Goal: Communication & Community: Connect with others

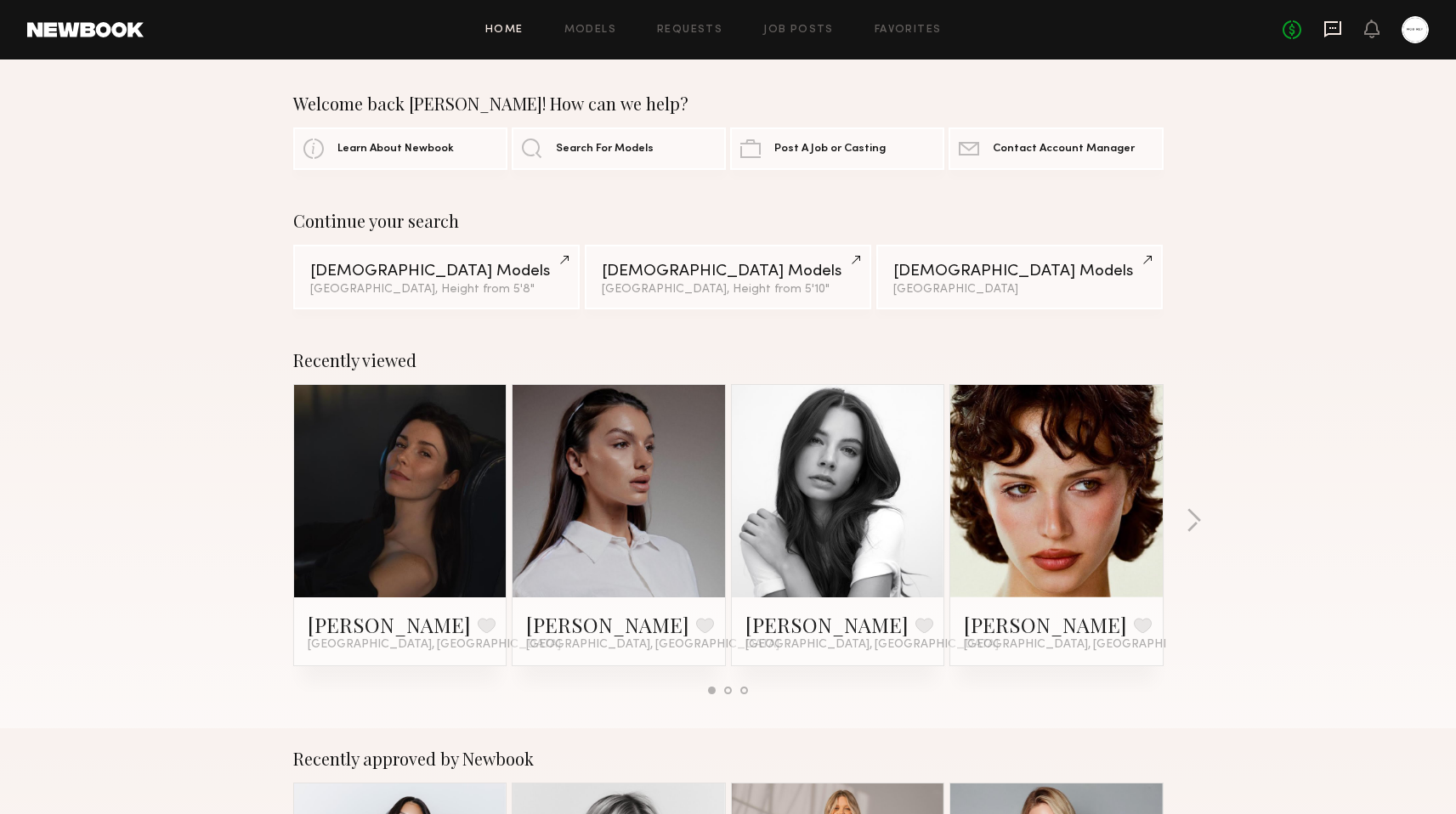
click at [1326, 34] on icon at bounding box center [1333, 29] width 17 height 17
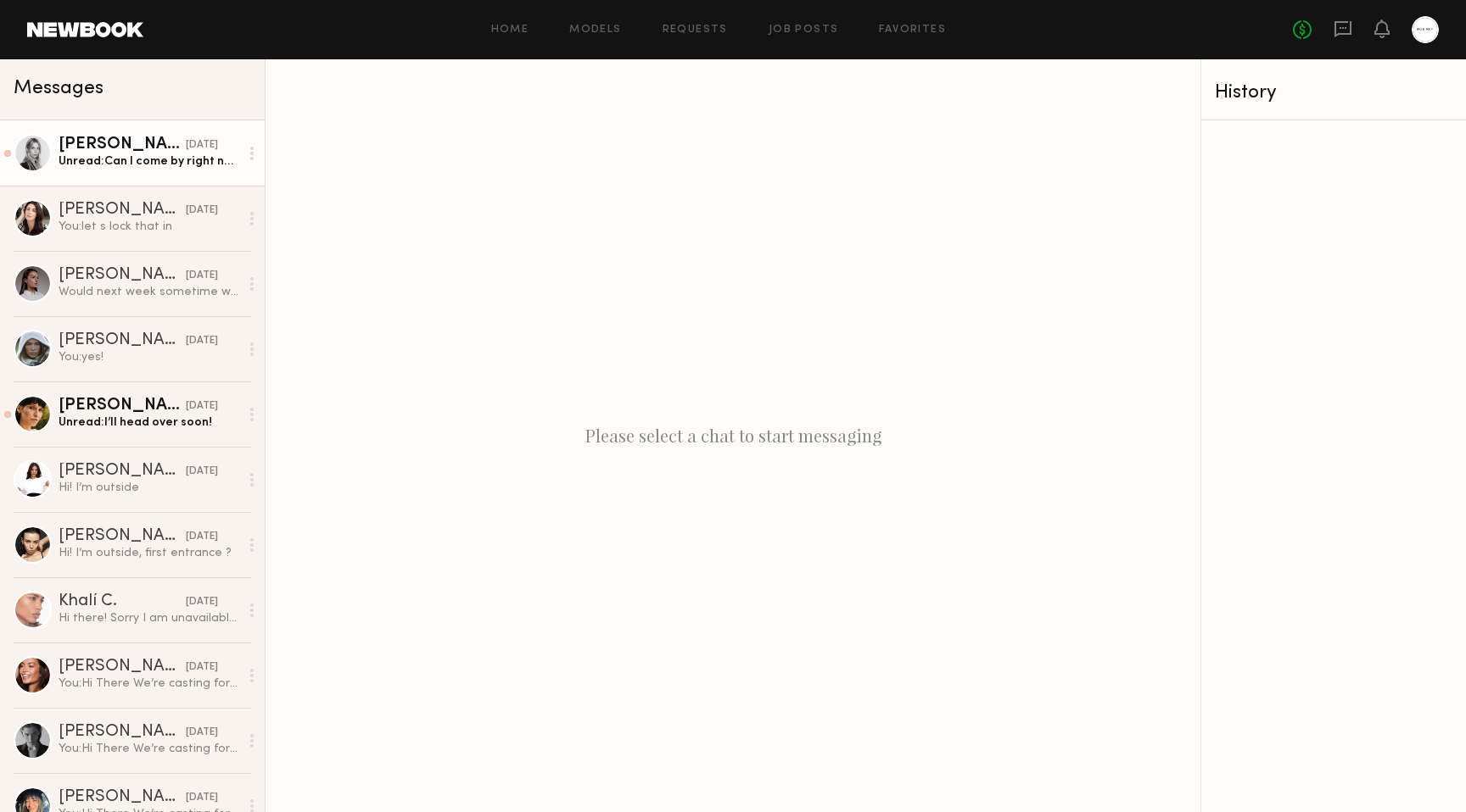
click at [197, 134] on link "Veronika M. yesterday Unread: Can I come by right now:)? Actually really close" at bounding box center [132, 153] width 265 height 65
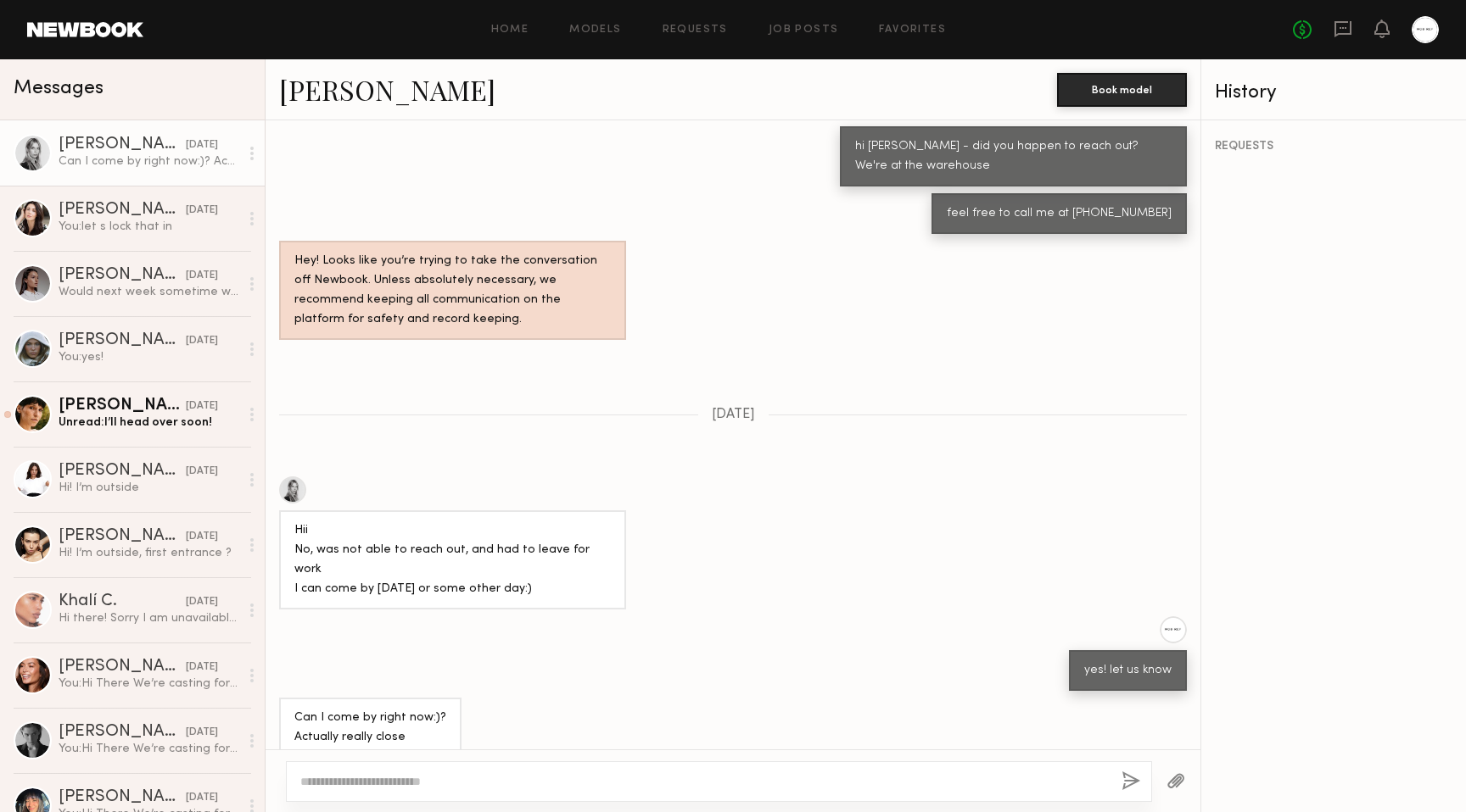
scroll to position [750, 0]
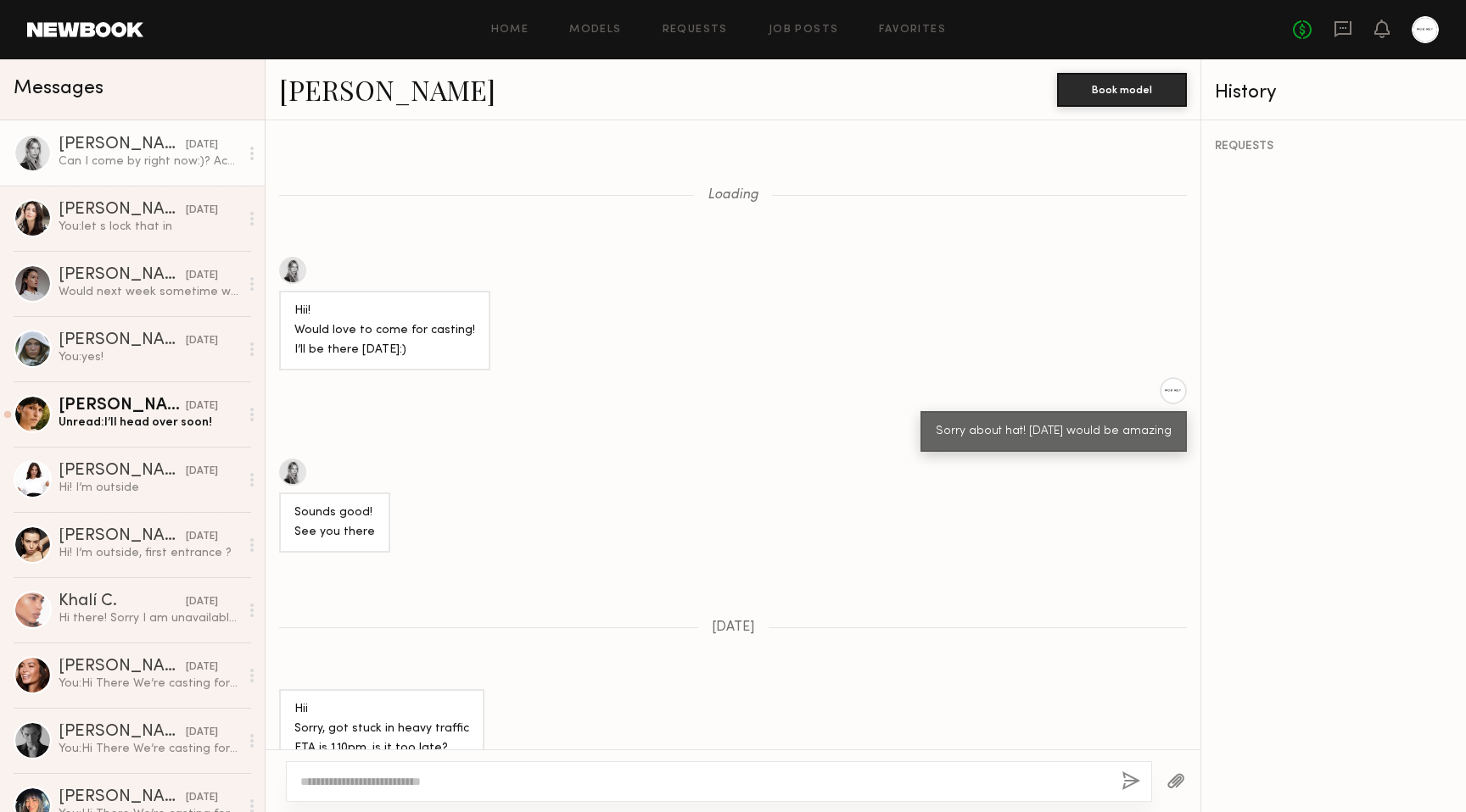
scroll to position [750, 0]
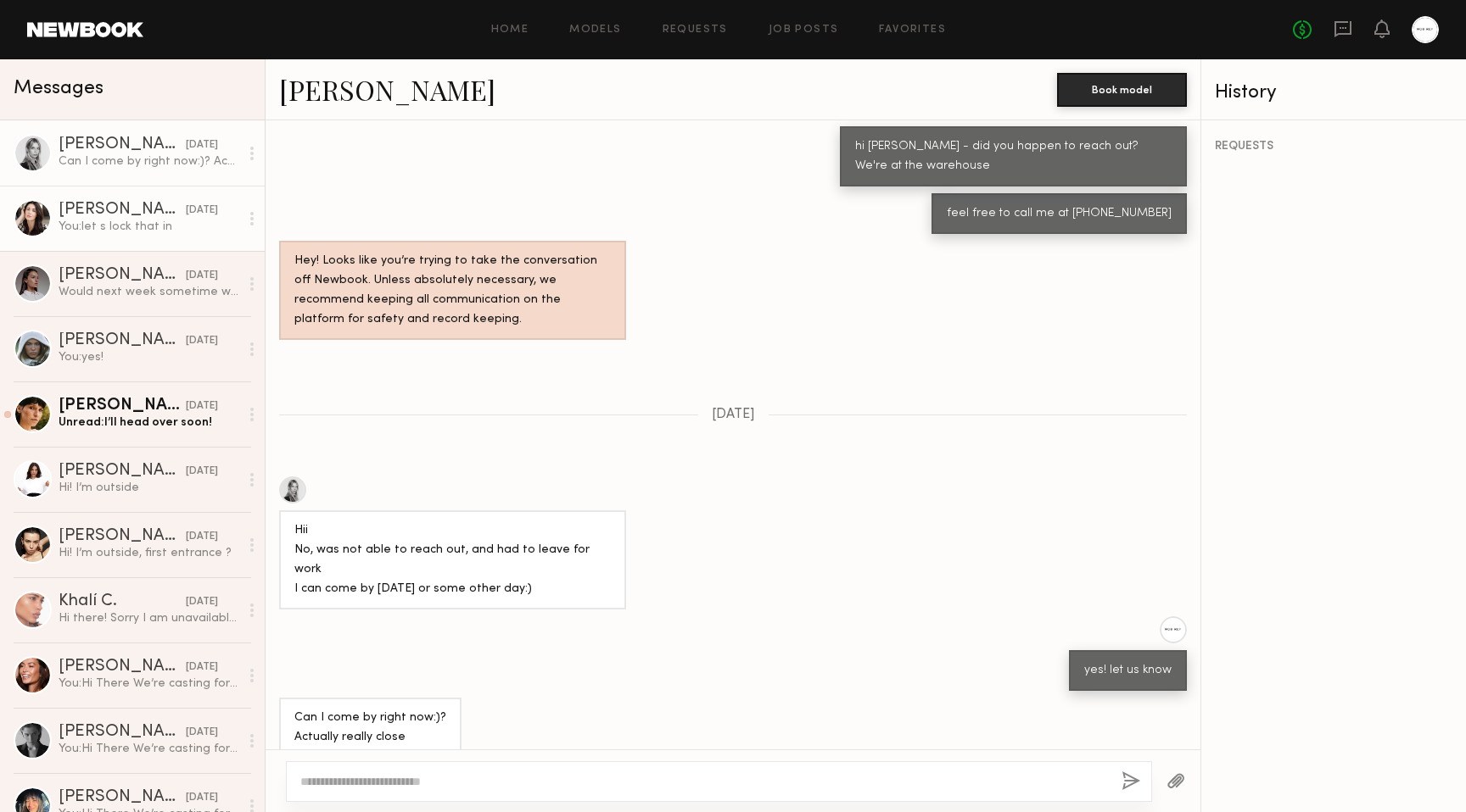
click at [202, 245] on link "[PERSON_NAME] [DATE] You: let s lock that in" at bounding box center [132, 218] width 265 height 65
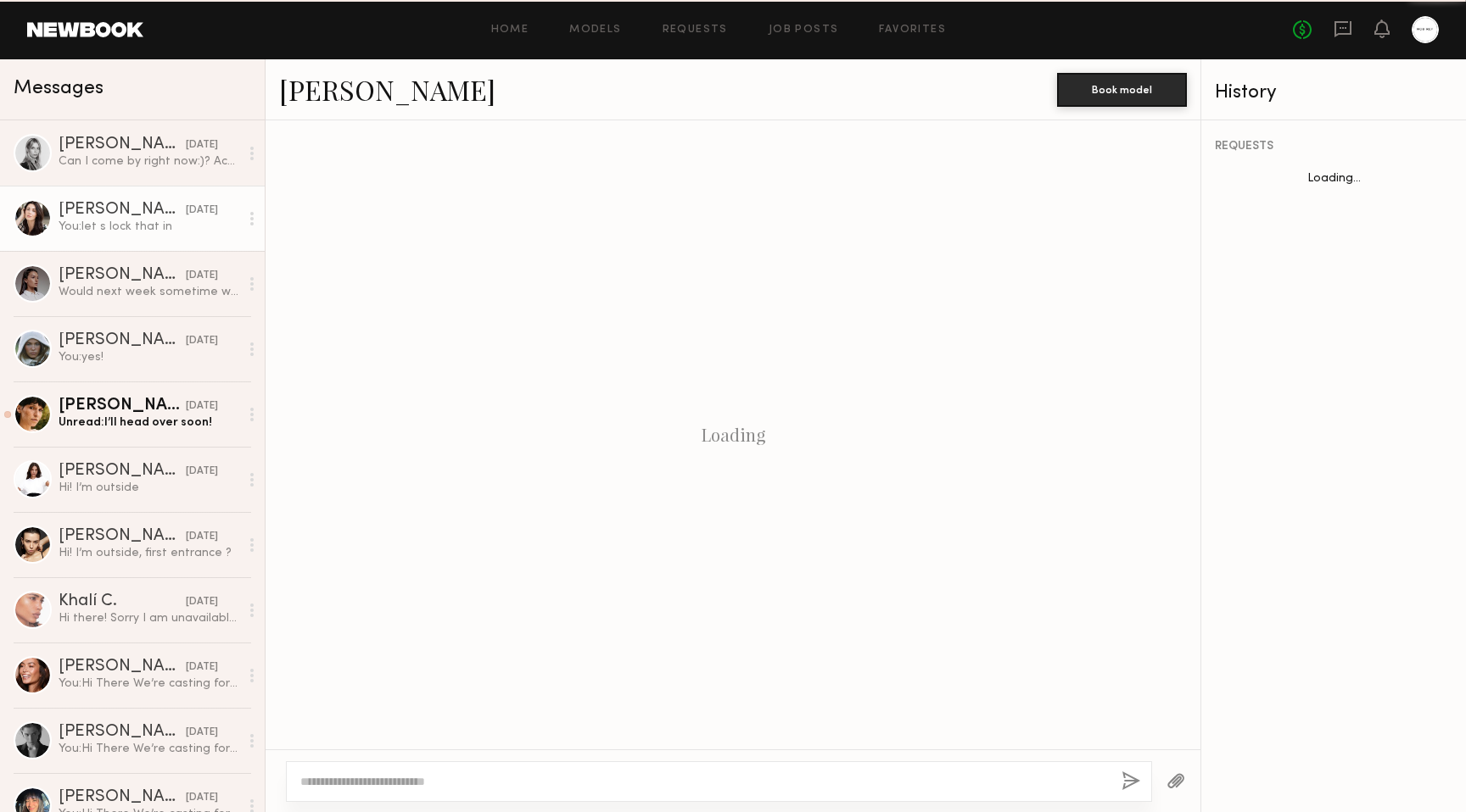
scroll to position [1180, 0]
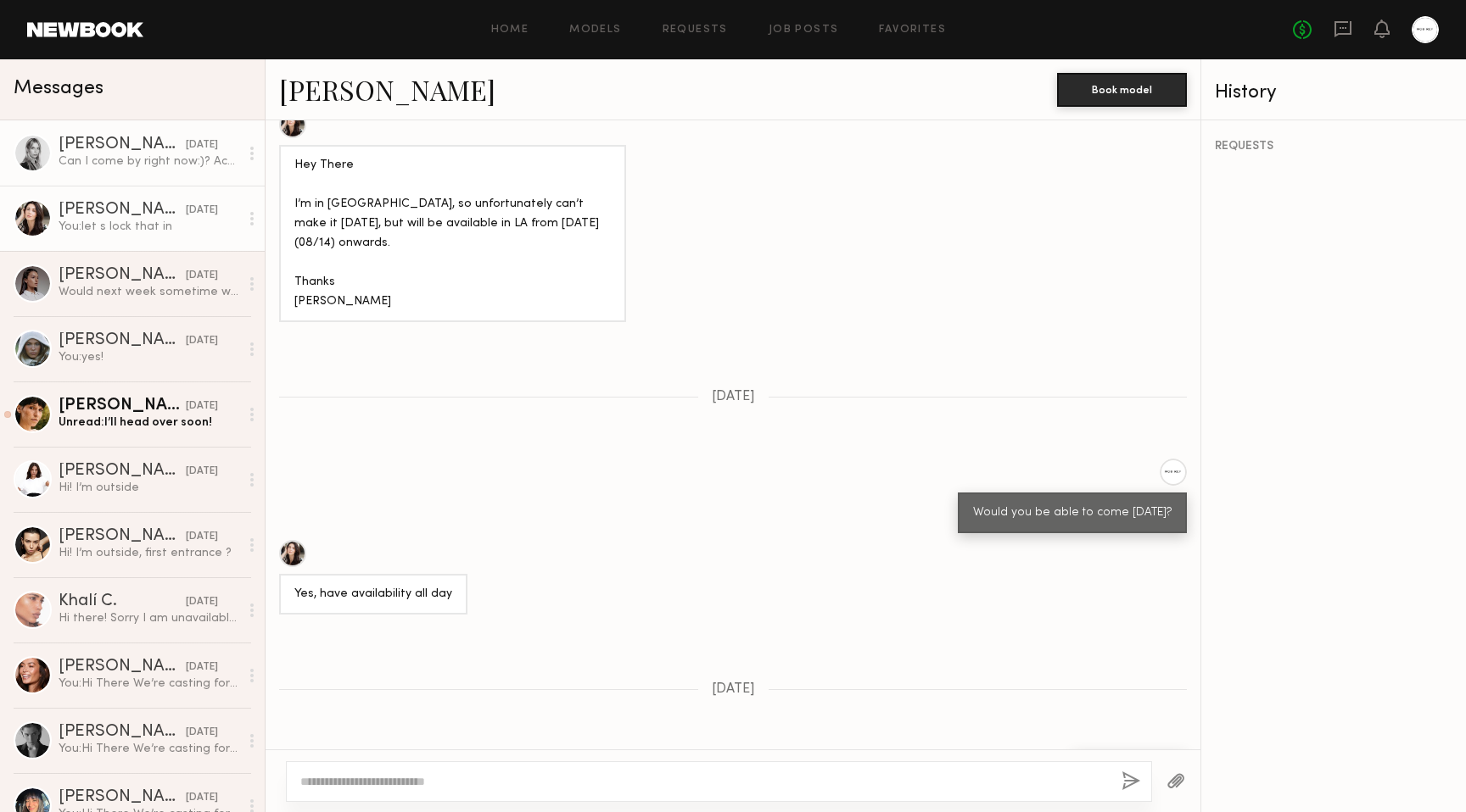
click at [163, 169] on link "Veronika M. yesterday Can I come by right now:)? Actually really close" at bounding box center [132, 153] width 265 height 65
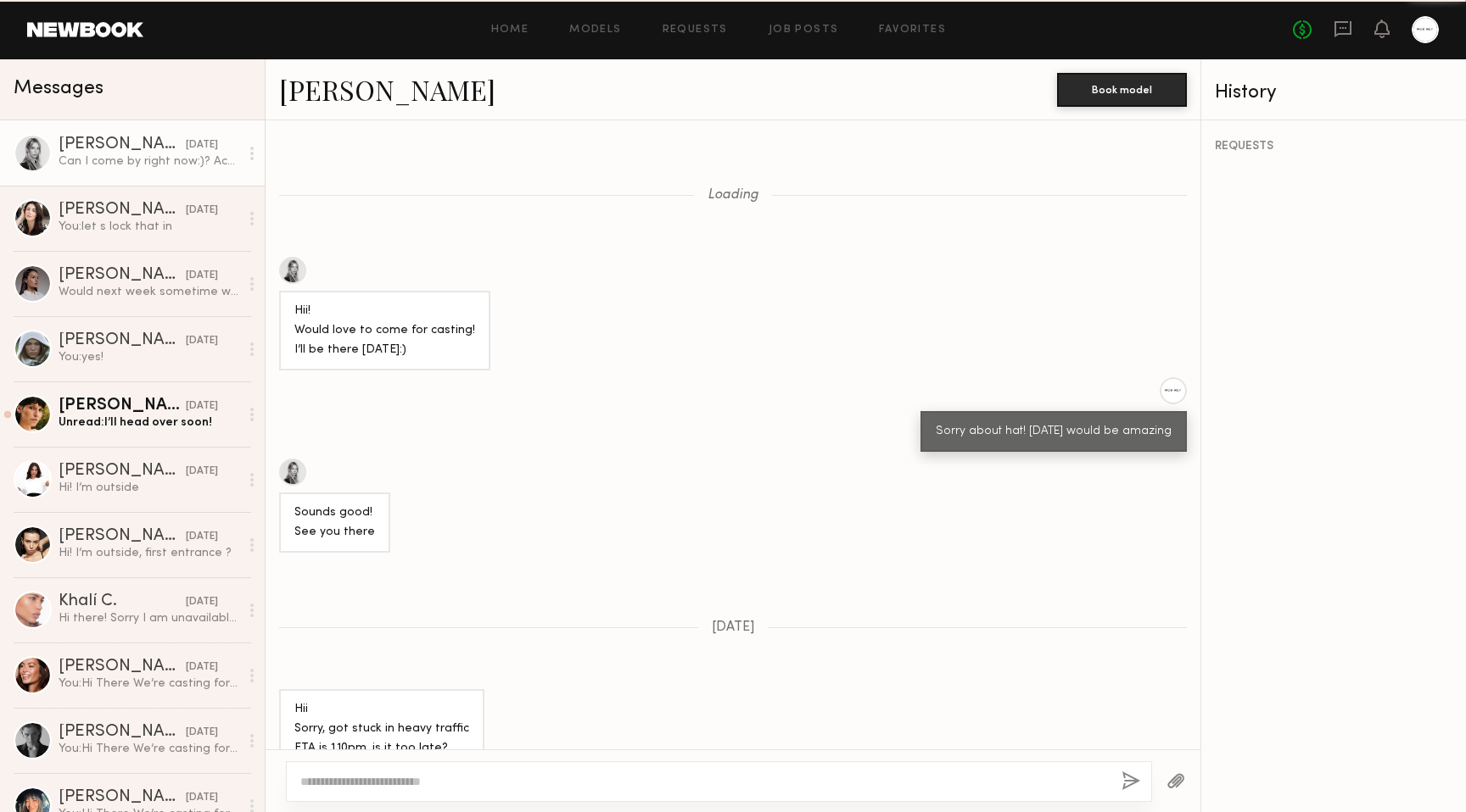
scroll to position [750, 0]
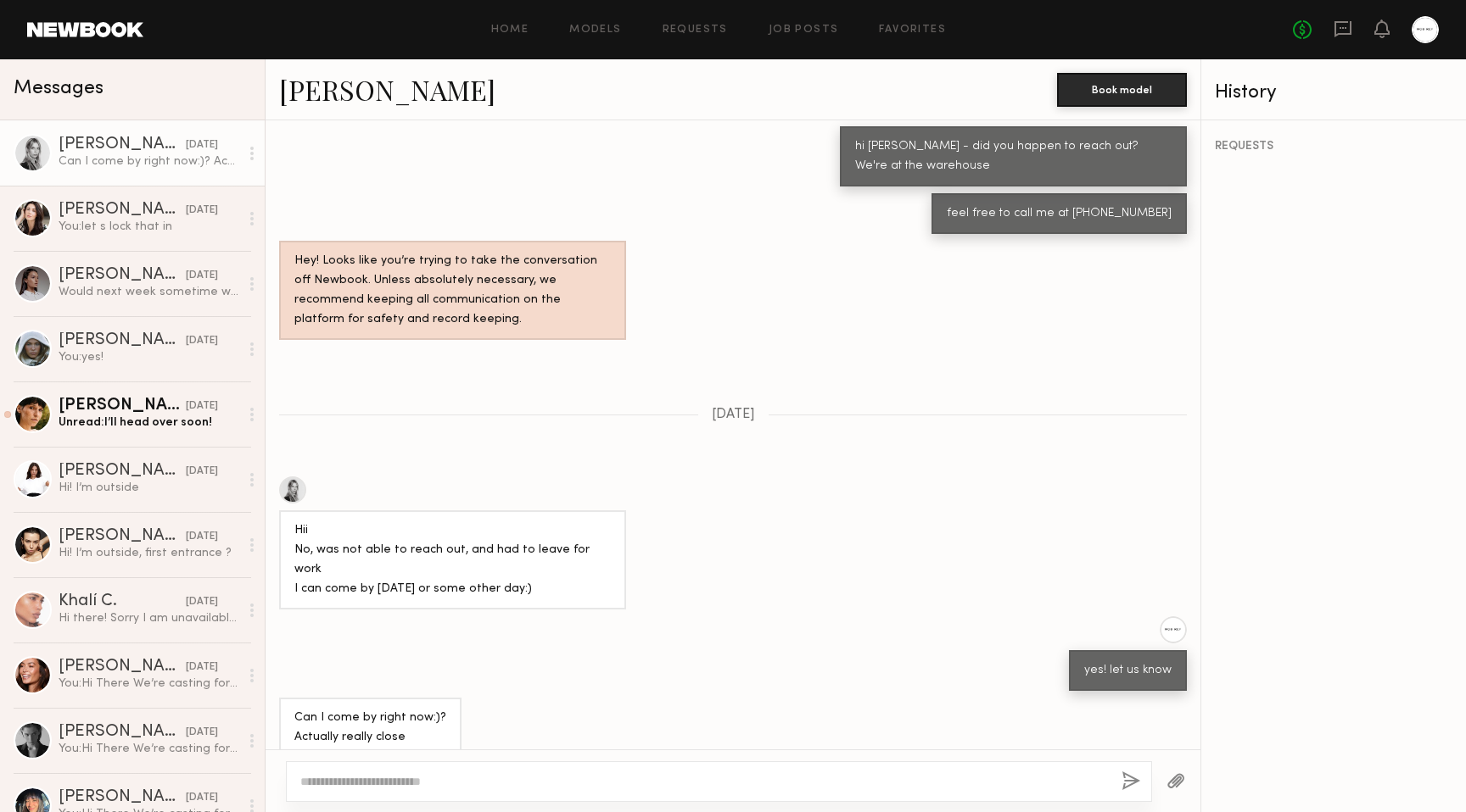
click at [163, 169] on link "Veronika M. yesterday Can I come by right now:)? Actually really close" at bounding box center [132, 153] width 265 height 65
click at [155, 226] on div "You: let s lock that in" at bounding box center [148, 226] width 181 height 16
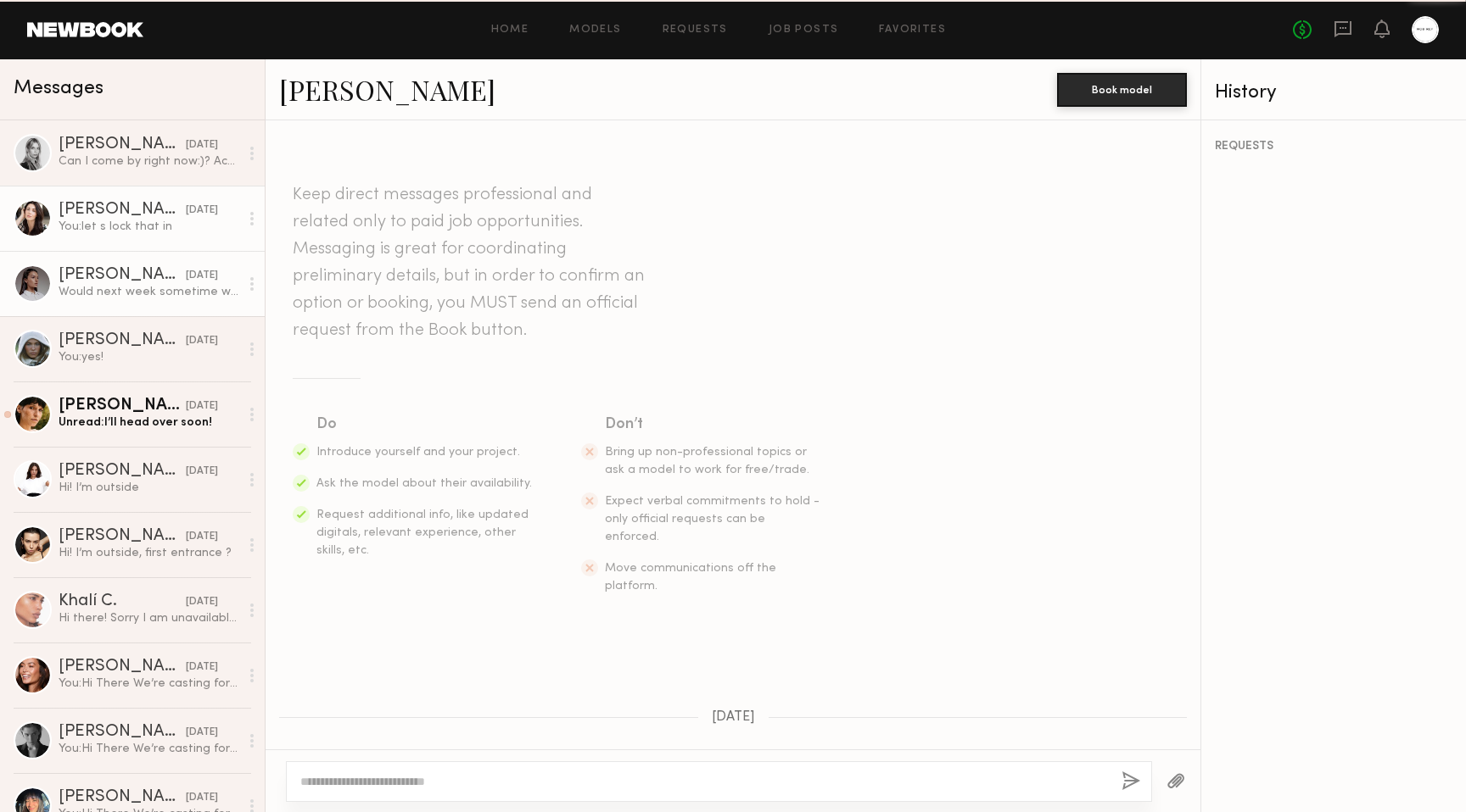
scroll to position [1180, 0]
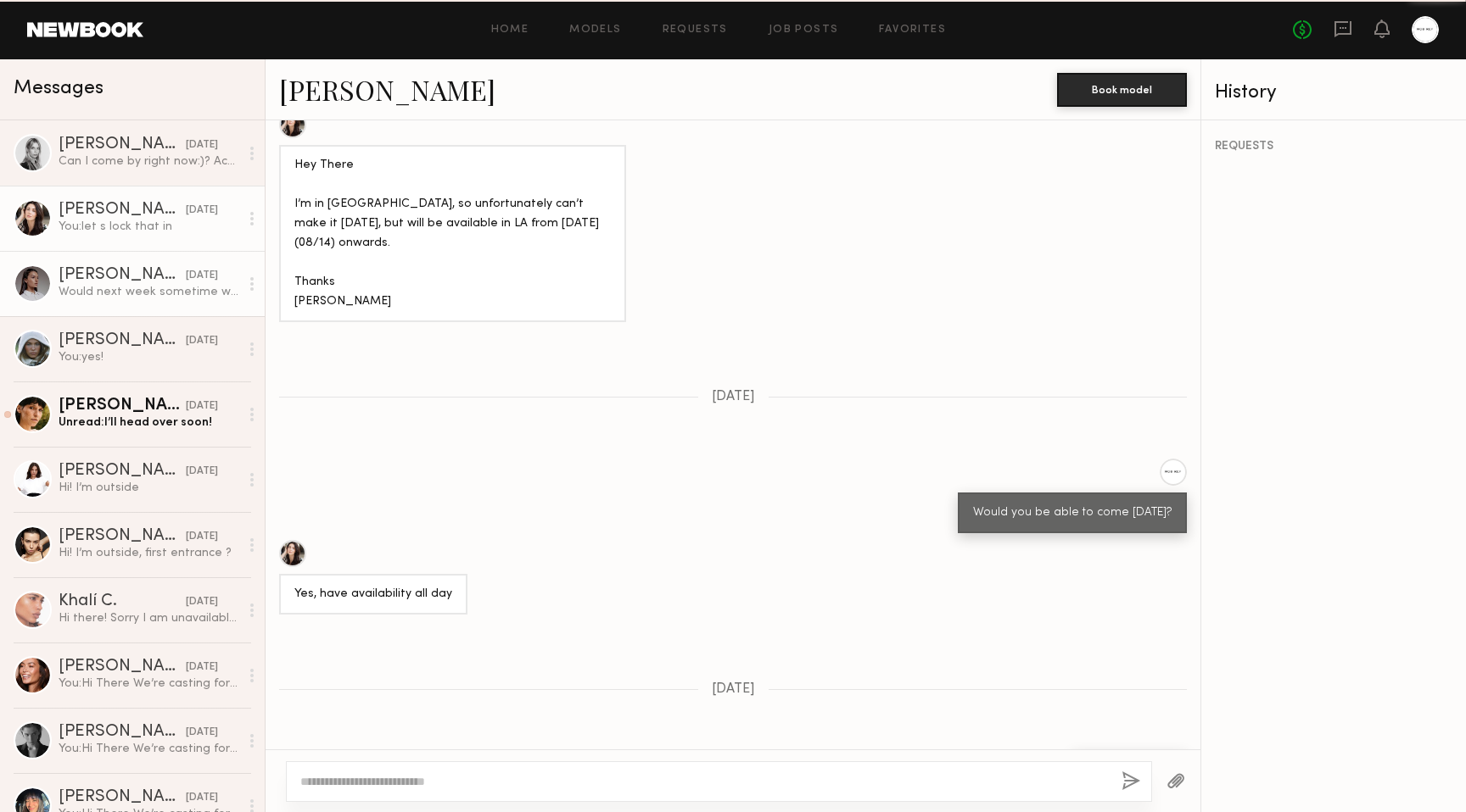
click at [141, 276] on div "Delaney K." at bounding box center [122, 276] width 128 height 17
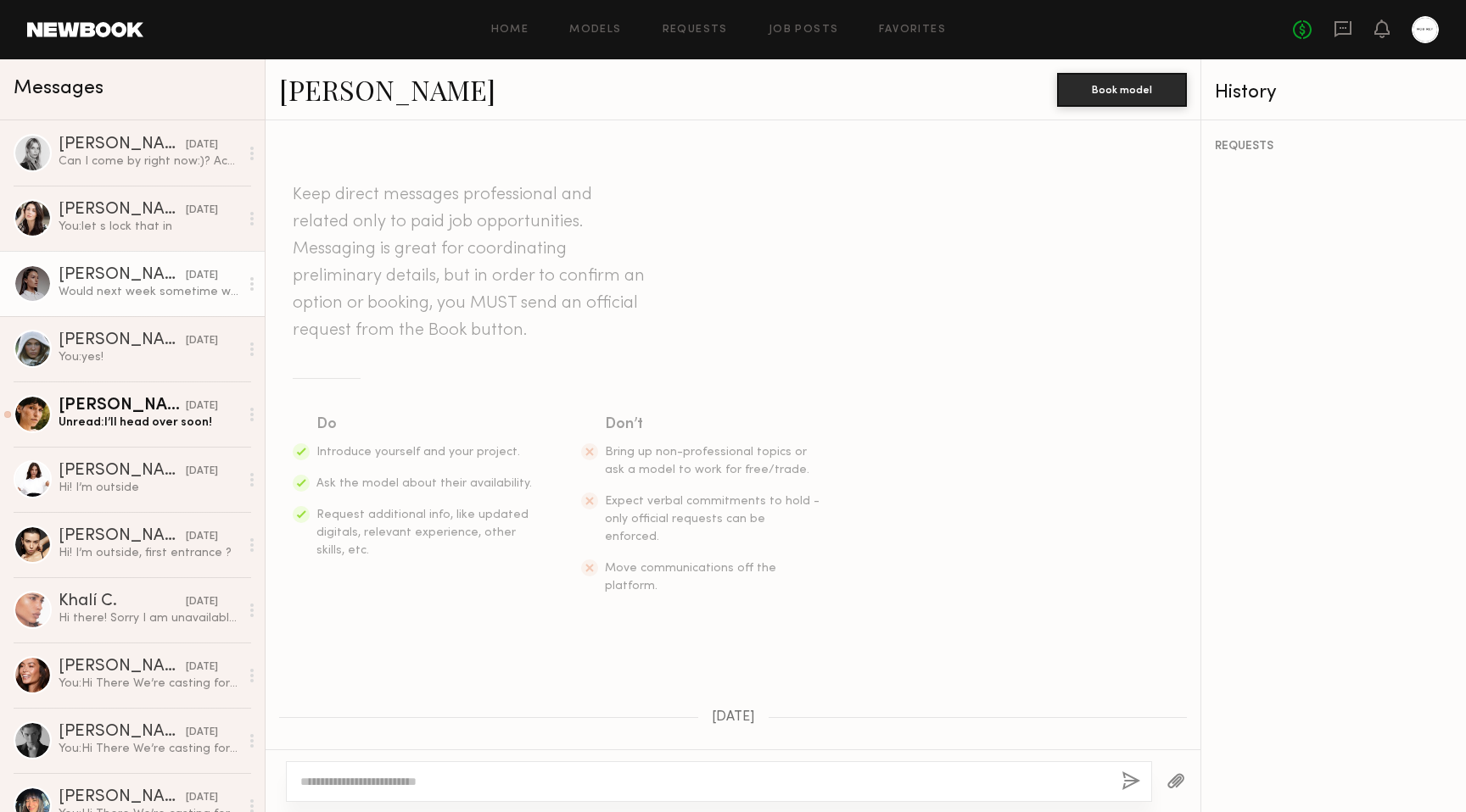
scroll to position [1072, 0]
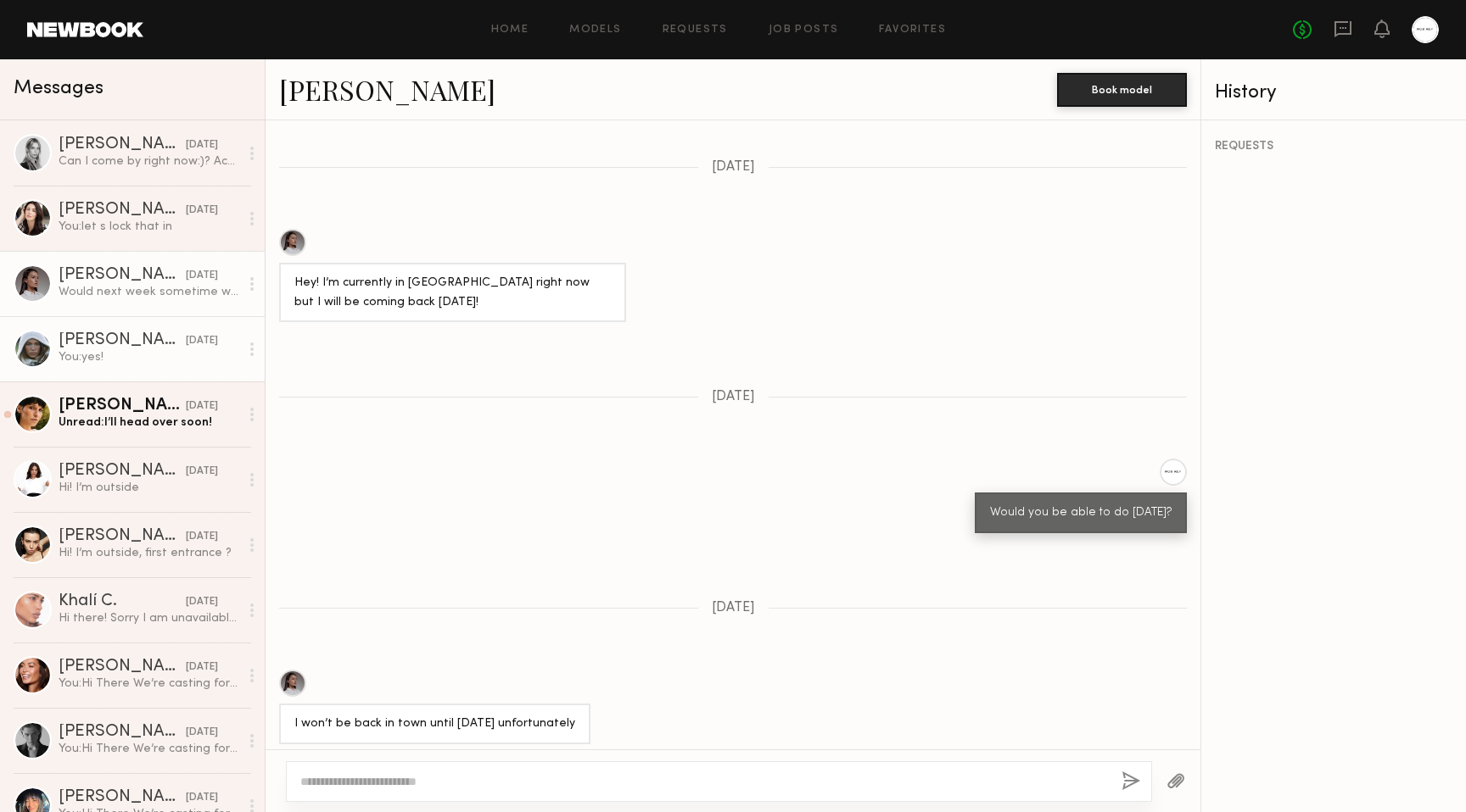
click at [128, 329] on link "Mallory P. yesterday You: yes!" at bounding box center [132, 349] width 265 height 65
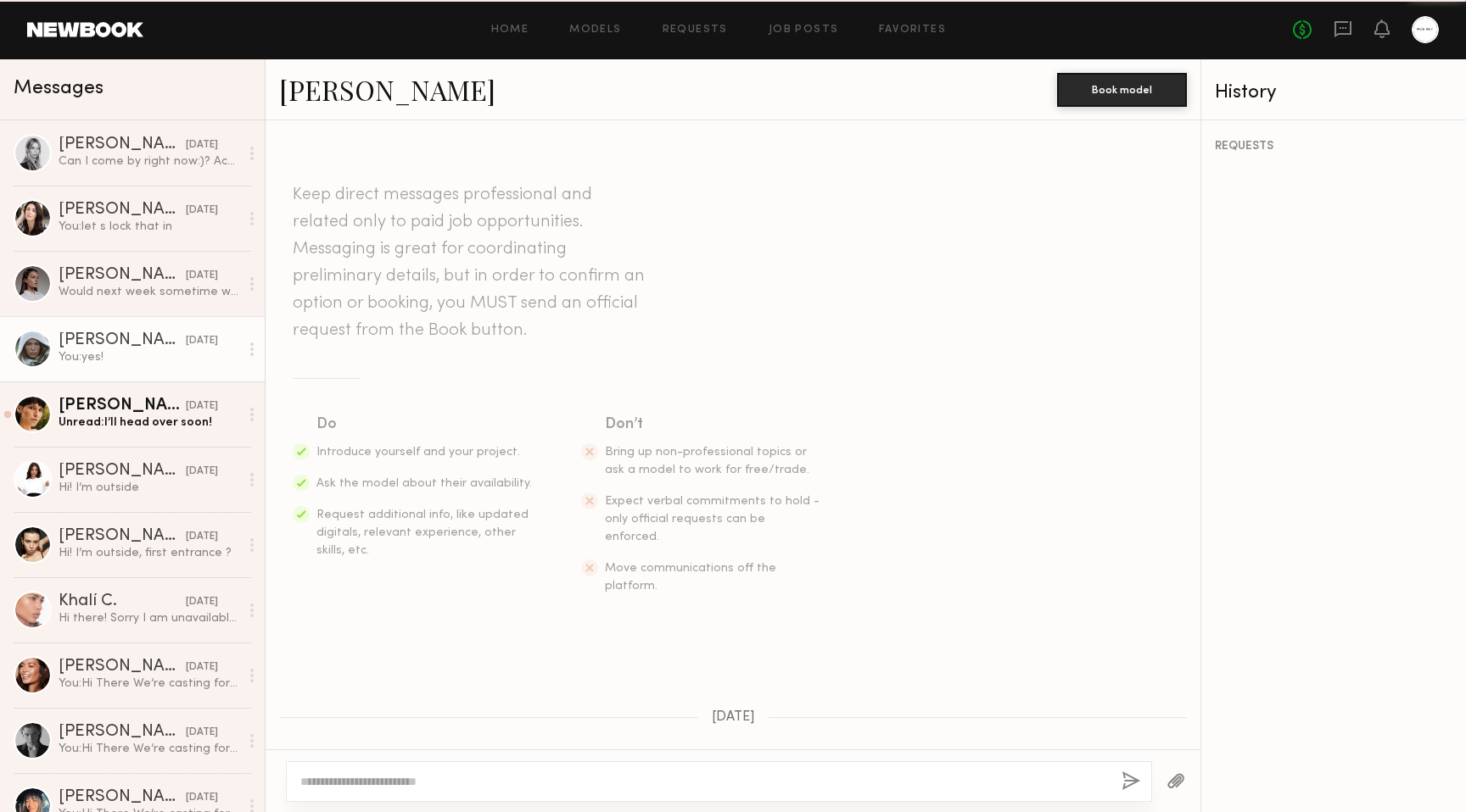
scroll to position [1513, 0]
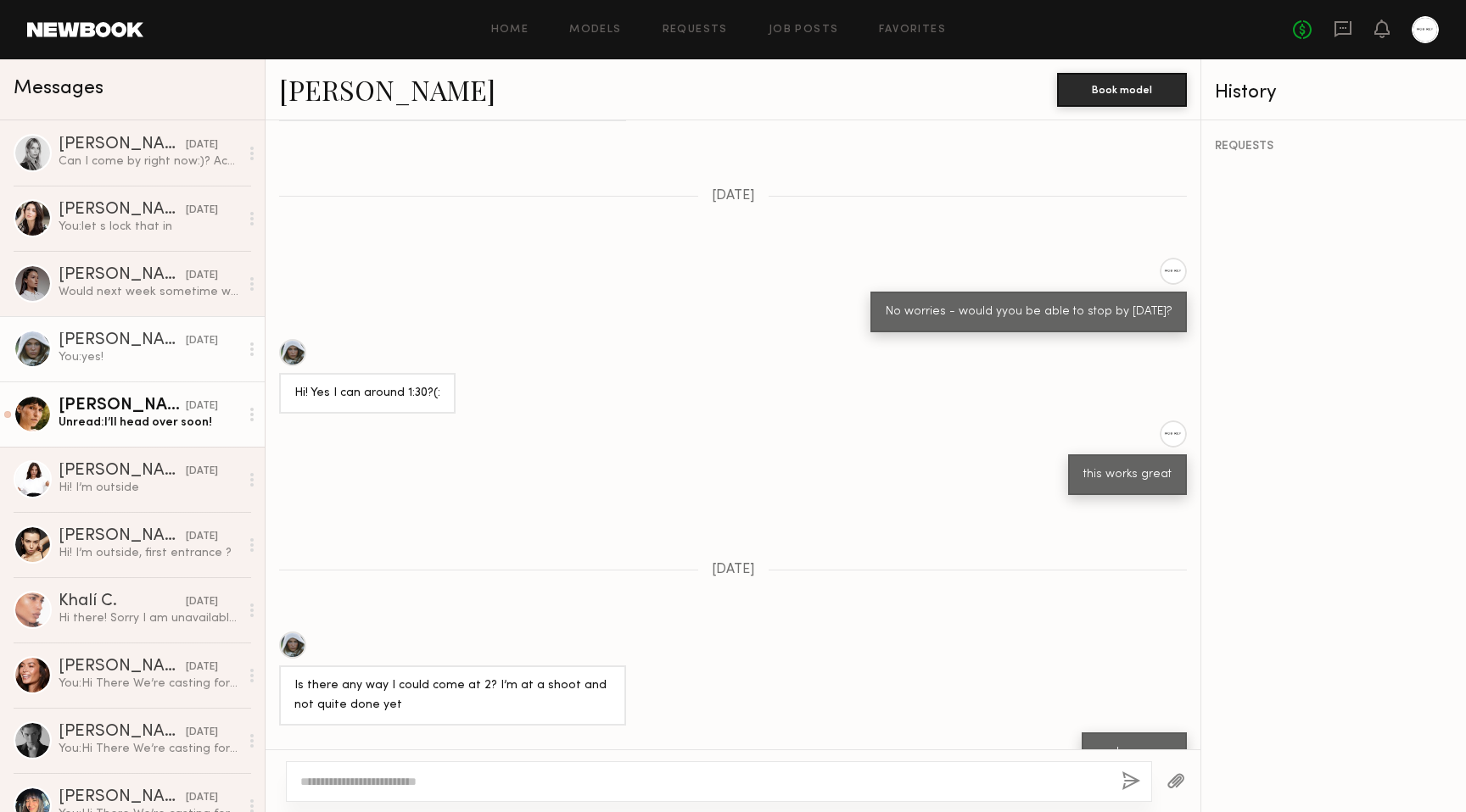
click at [121, 398] on div "Becca E." at bounding box center [122, 406] width 128 height 17
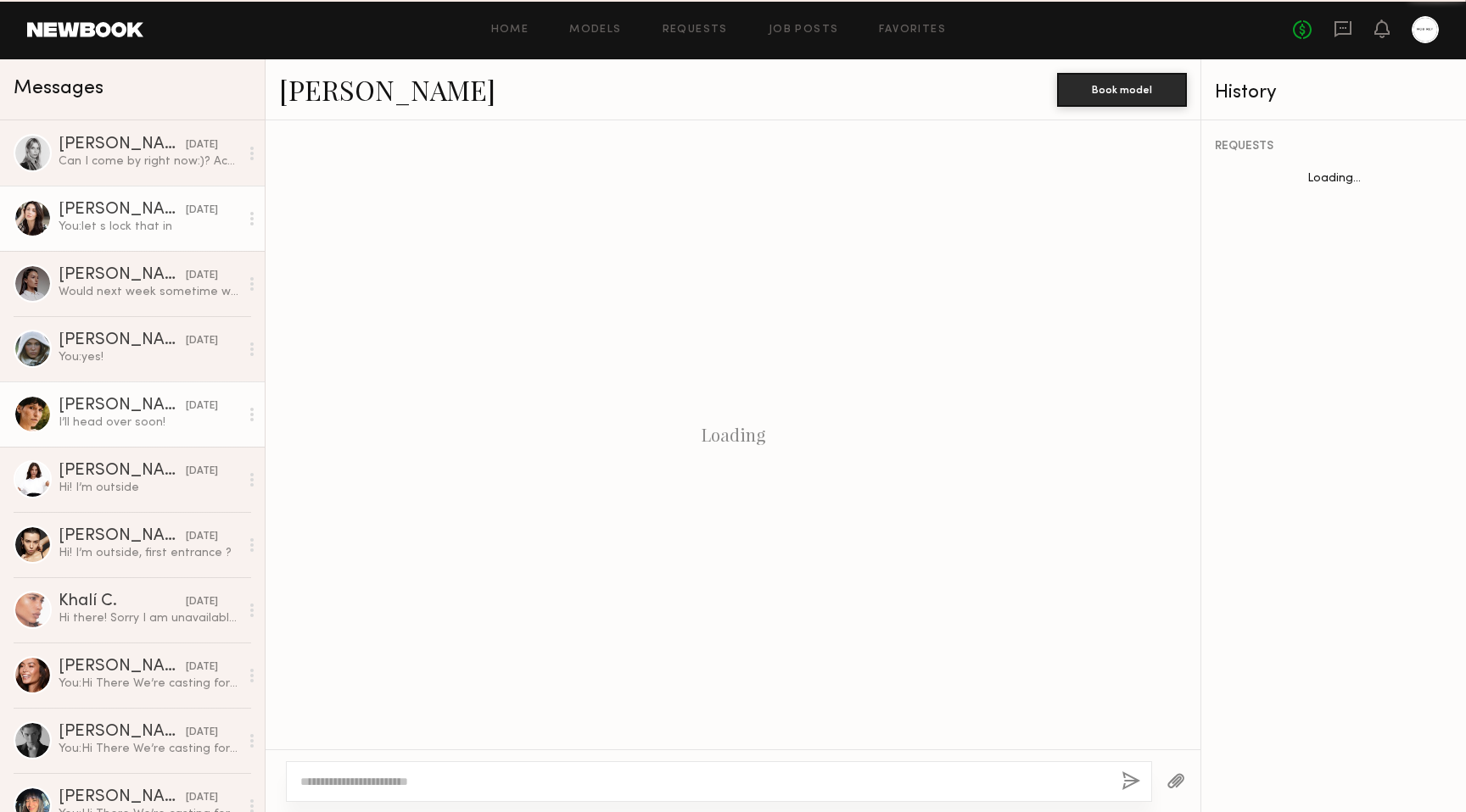
scroll to position [1323, 0]
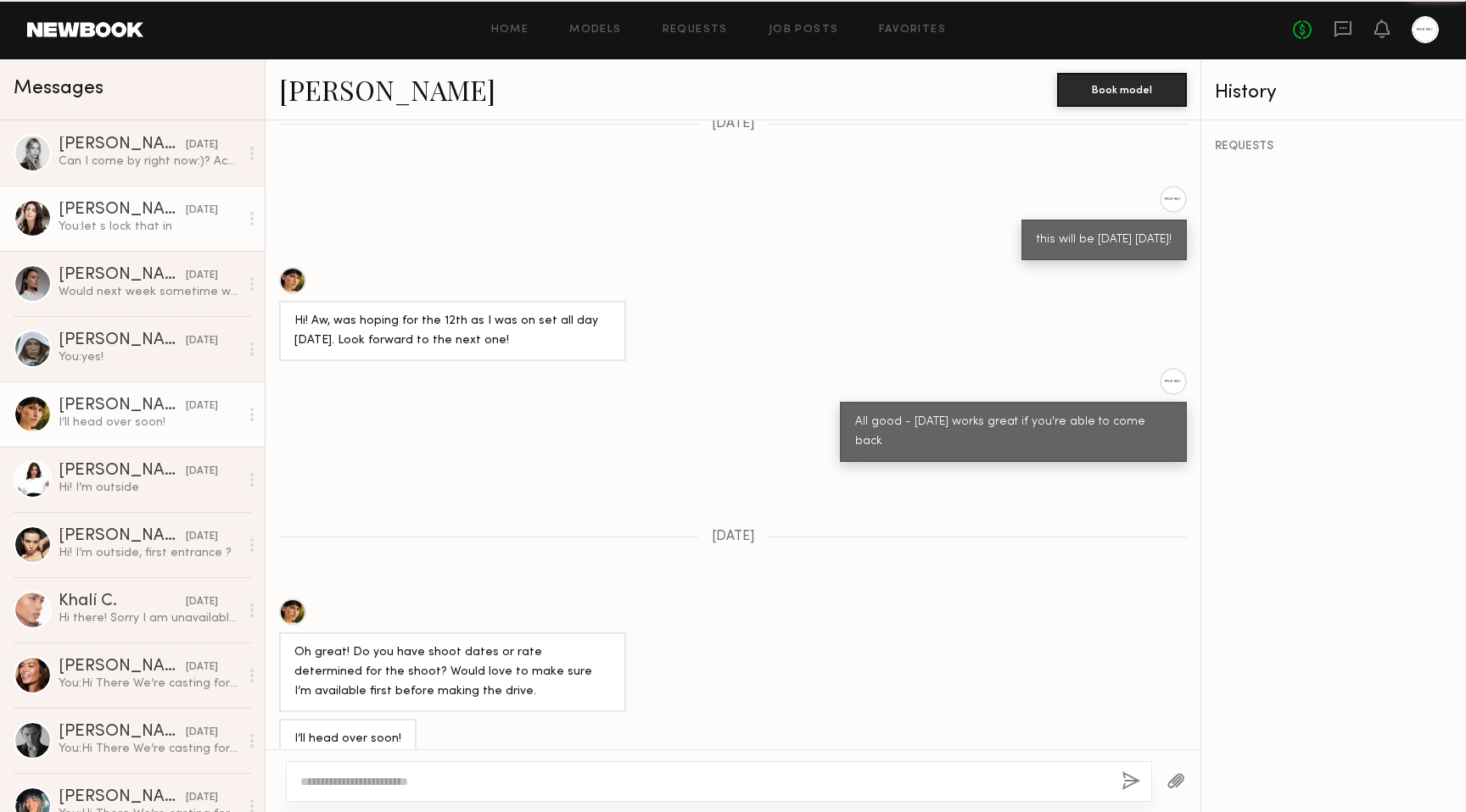
click at [148, 208] on div "Genevieve A." at bounding box center [122, 211] width 128 height 17
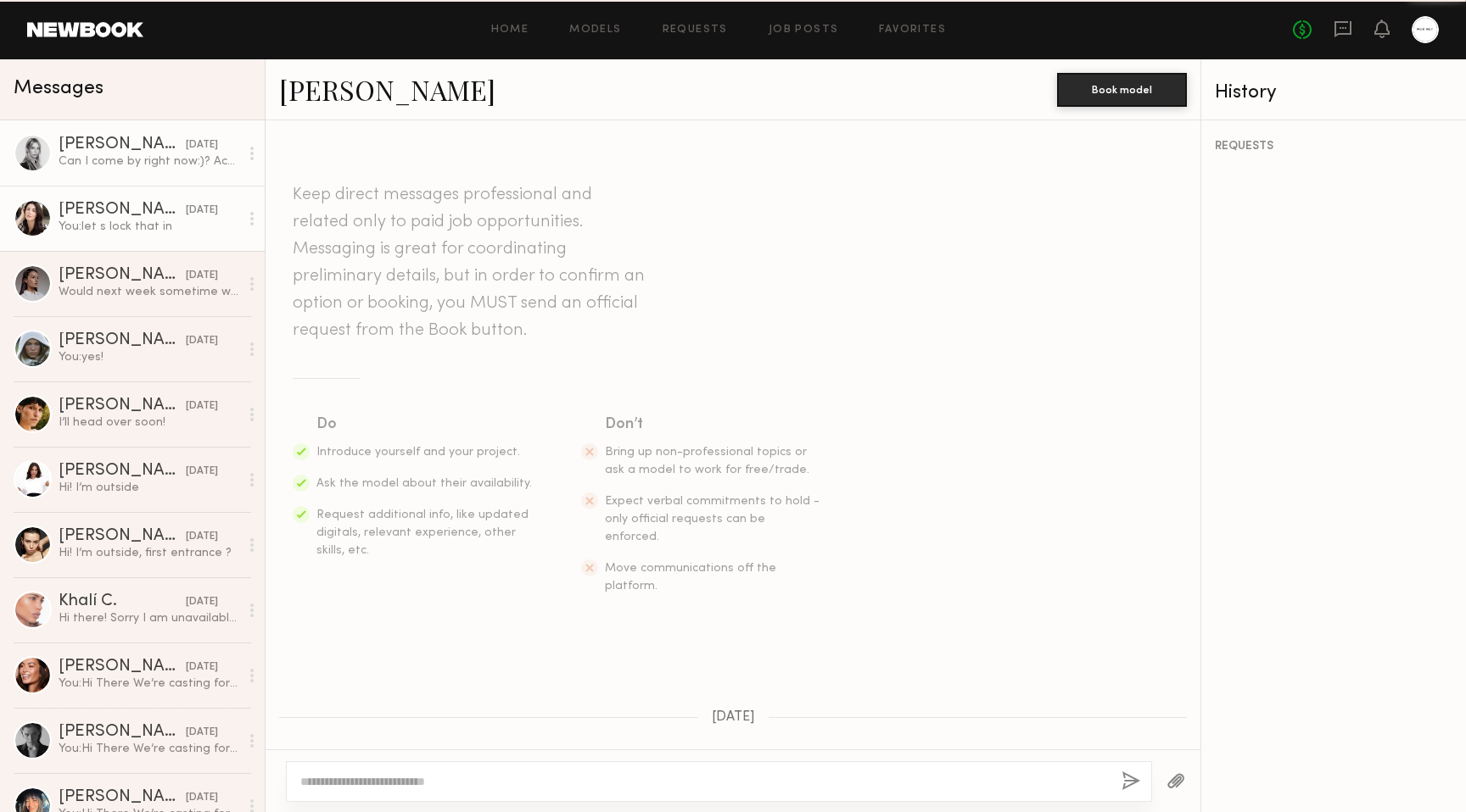
click at [156, 169] on div "Can I come by right now:)? Actually really close" at bounding box center [148, 161] width 181 height 16
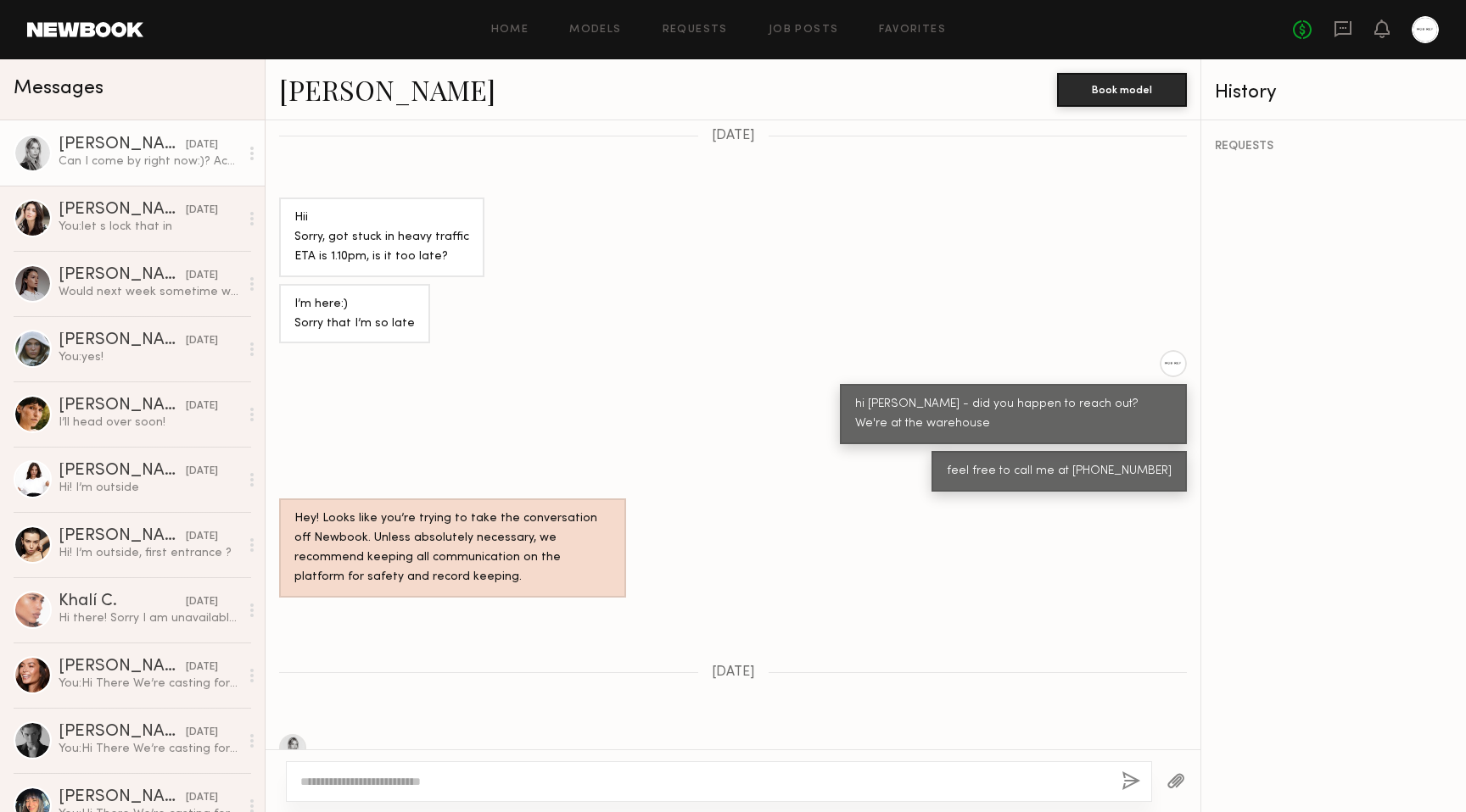
scroll to position [461, 0]
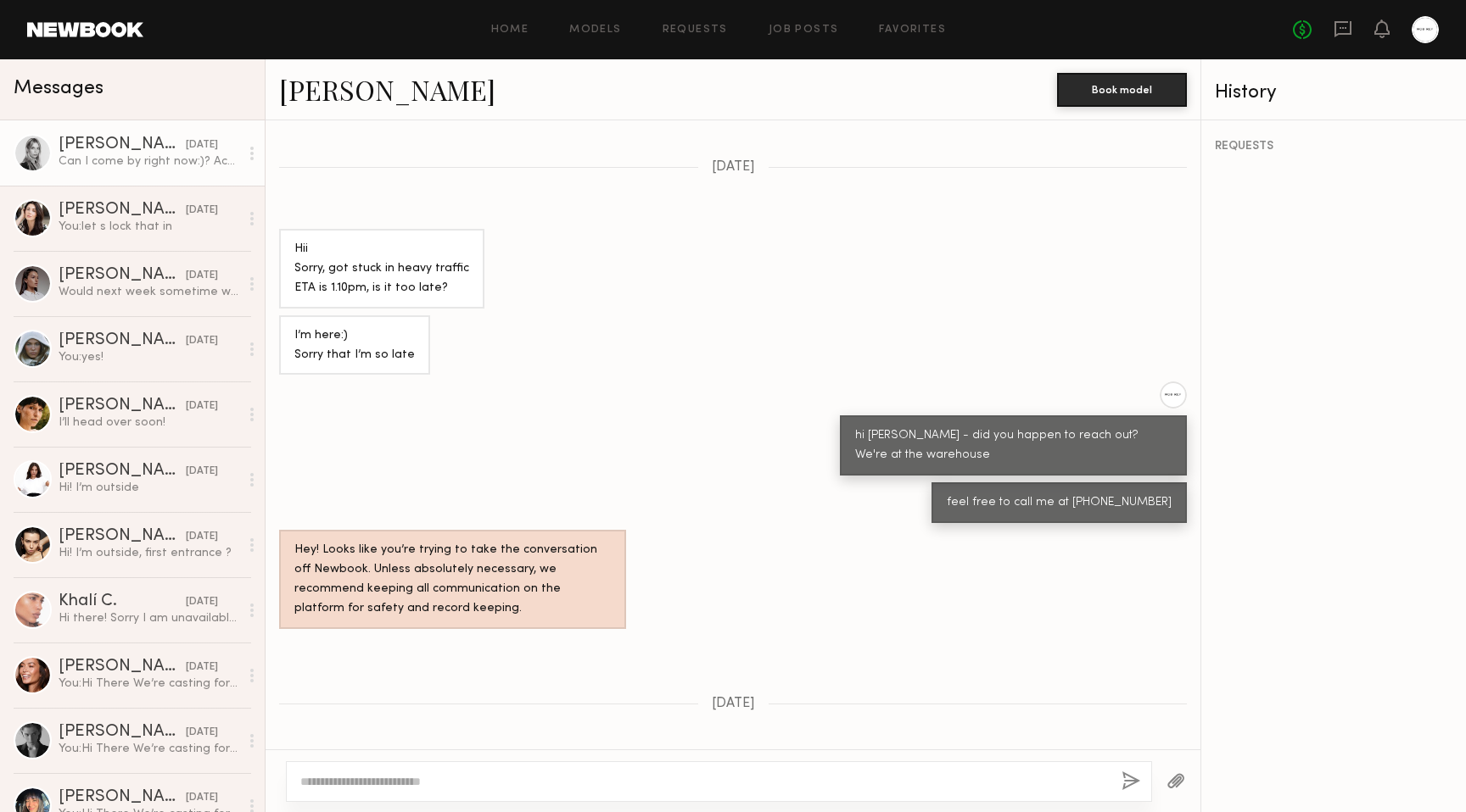
click at [1444, 13] on header "Home Models Requests Job Posts Favorites Sign Out No fees up to $5,000" at bounding box center [733, 29] width 1466 height 59
click at [1435, 29] on div at bounding box center [1424, 29] width 27 height 27
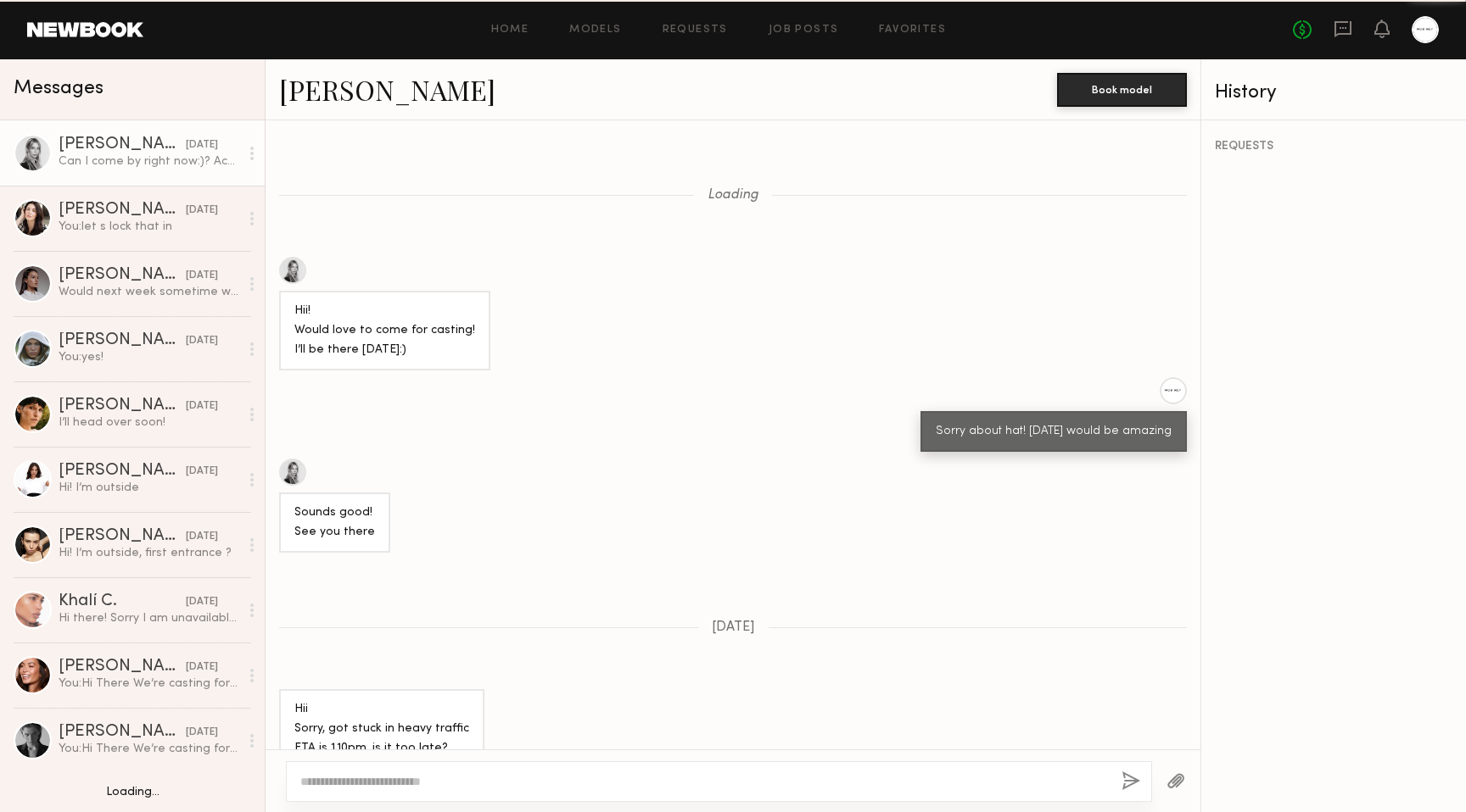
scroll to position [750, 0]
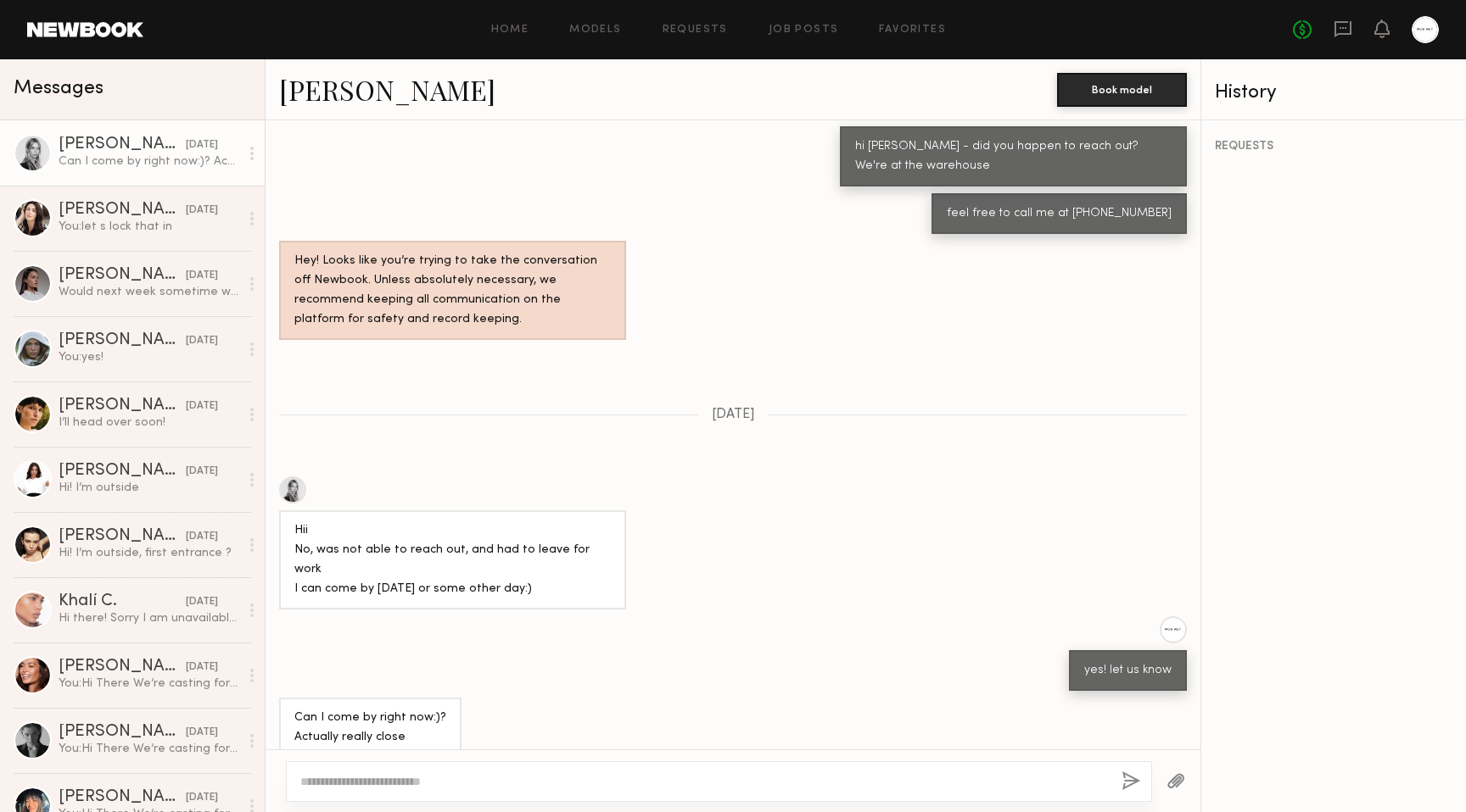
click at [353, 84] on link "Veronika M." at bounding box center [387, 89] width 216 height 36
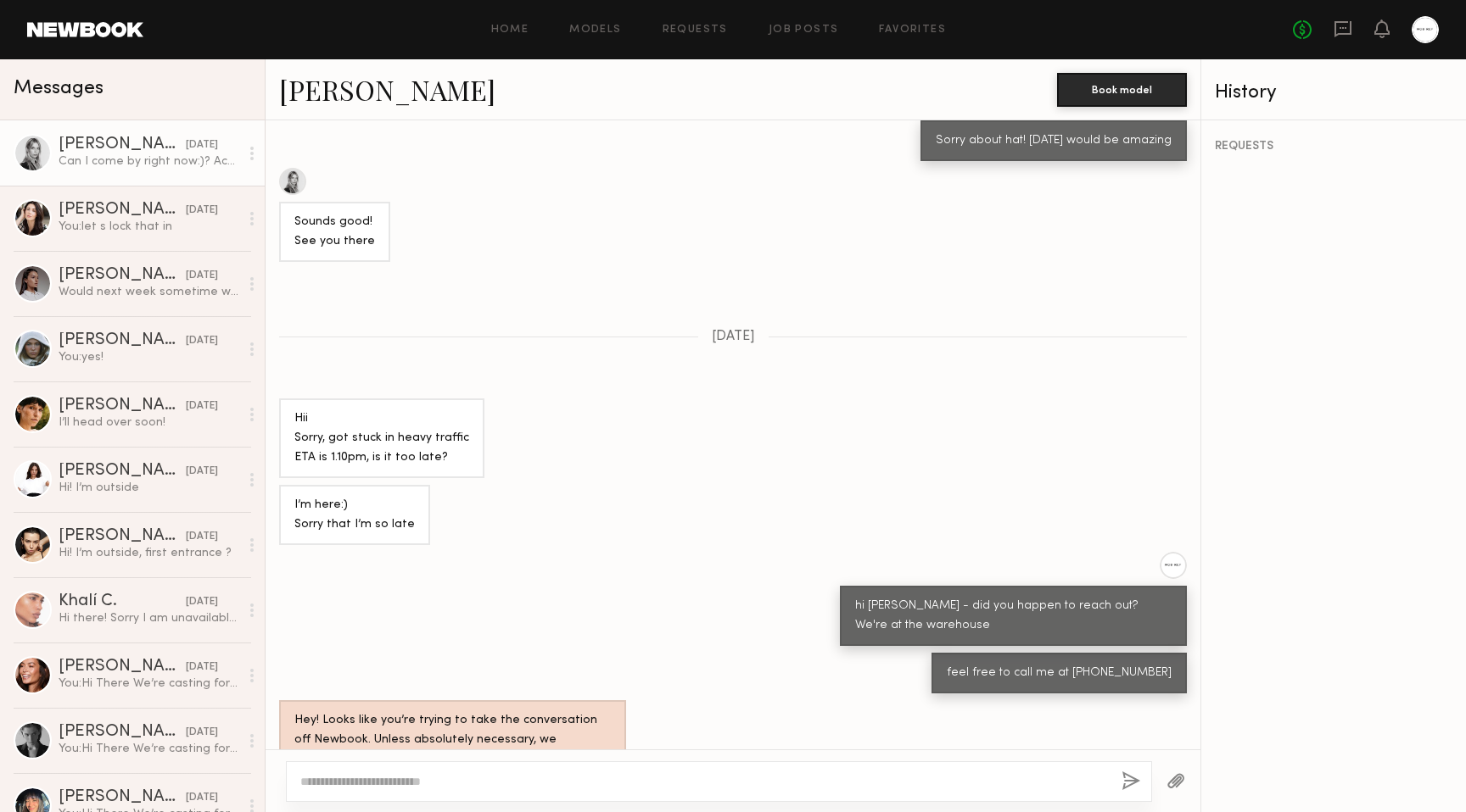
scroll to position [1640, 0]
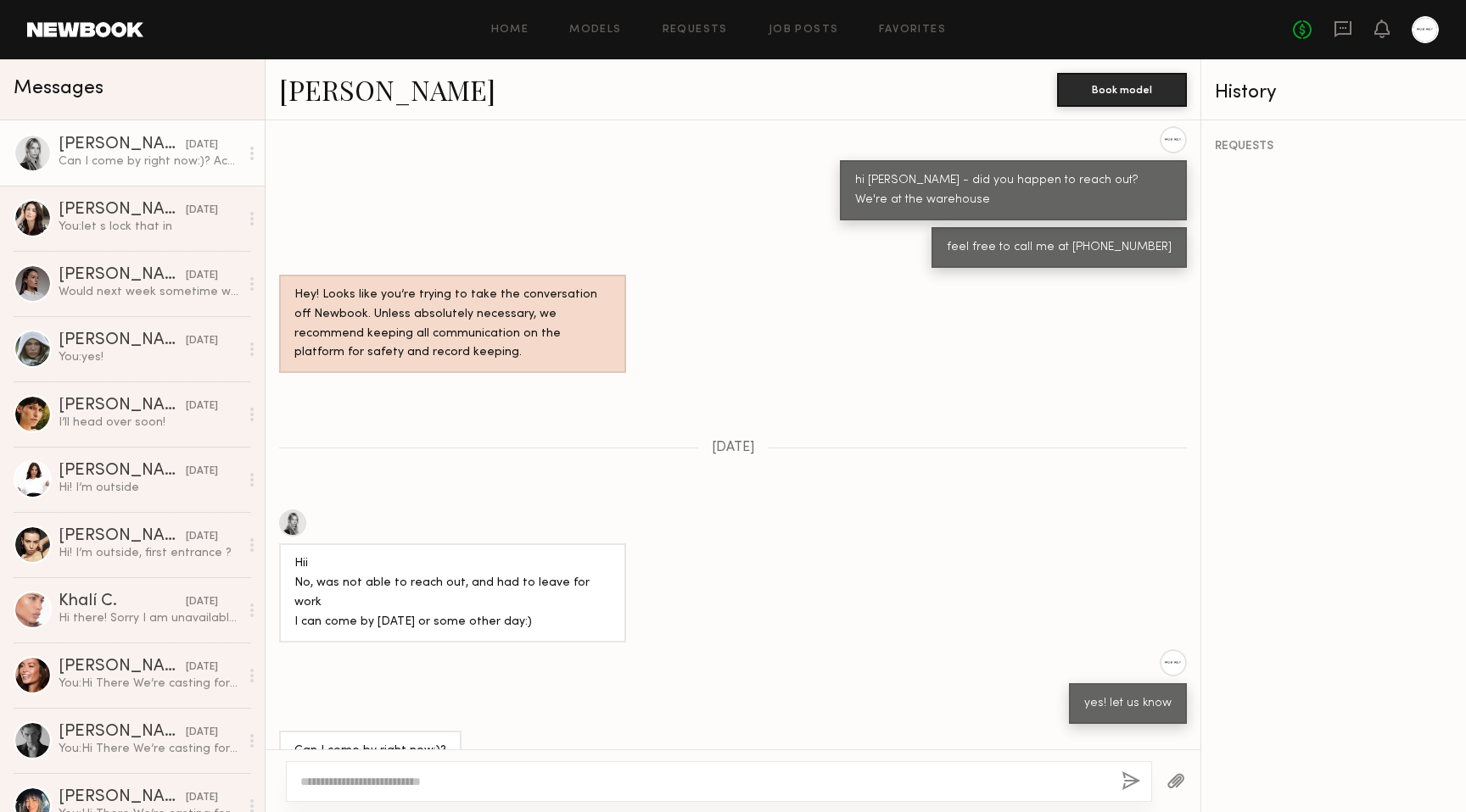
click at [589, 797] on div at bounding box center [719, 782] width 866 height 41
click at [607, 776] on textarea at bounding box center [704, 782] width 808 height 17
type textarea "**********"
click at [1141, 783] on div "**********" at bounding box center [719, 773] width 866 height 57
click at [1121, 780] on div "**********" at bounding box center [719, 773] width 866 height 57
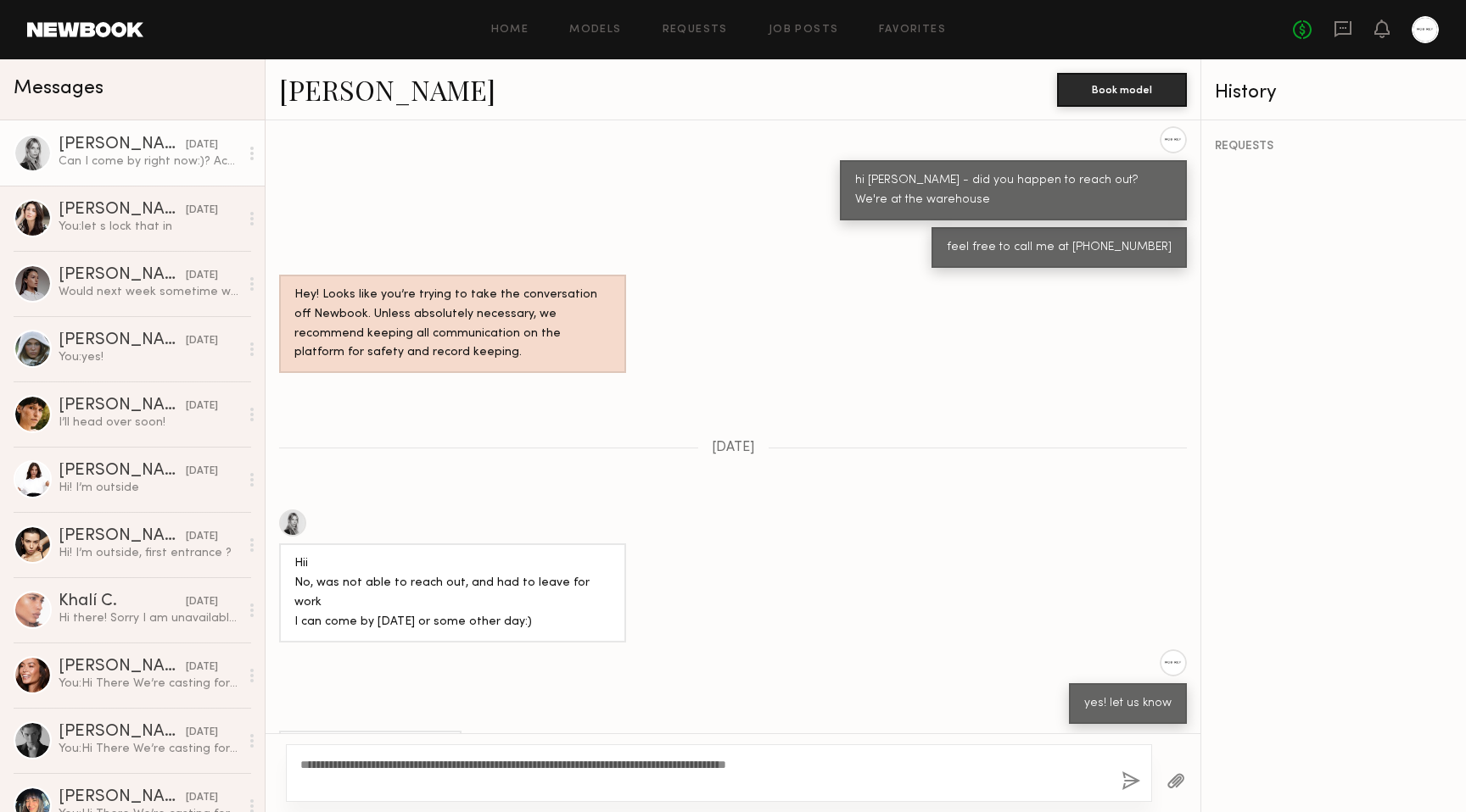
click at [1134, 774] on button "button" at bounding box center [1131, 782] width 19 height 21
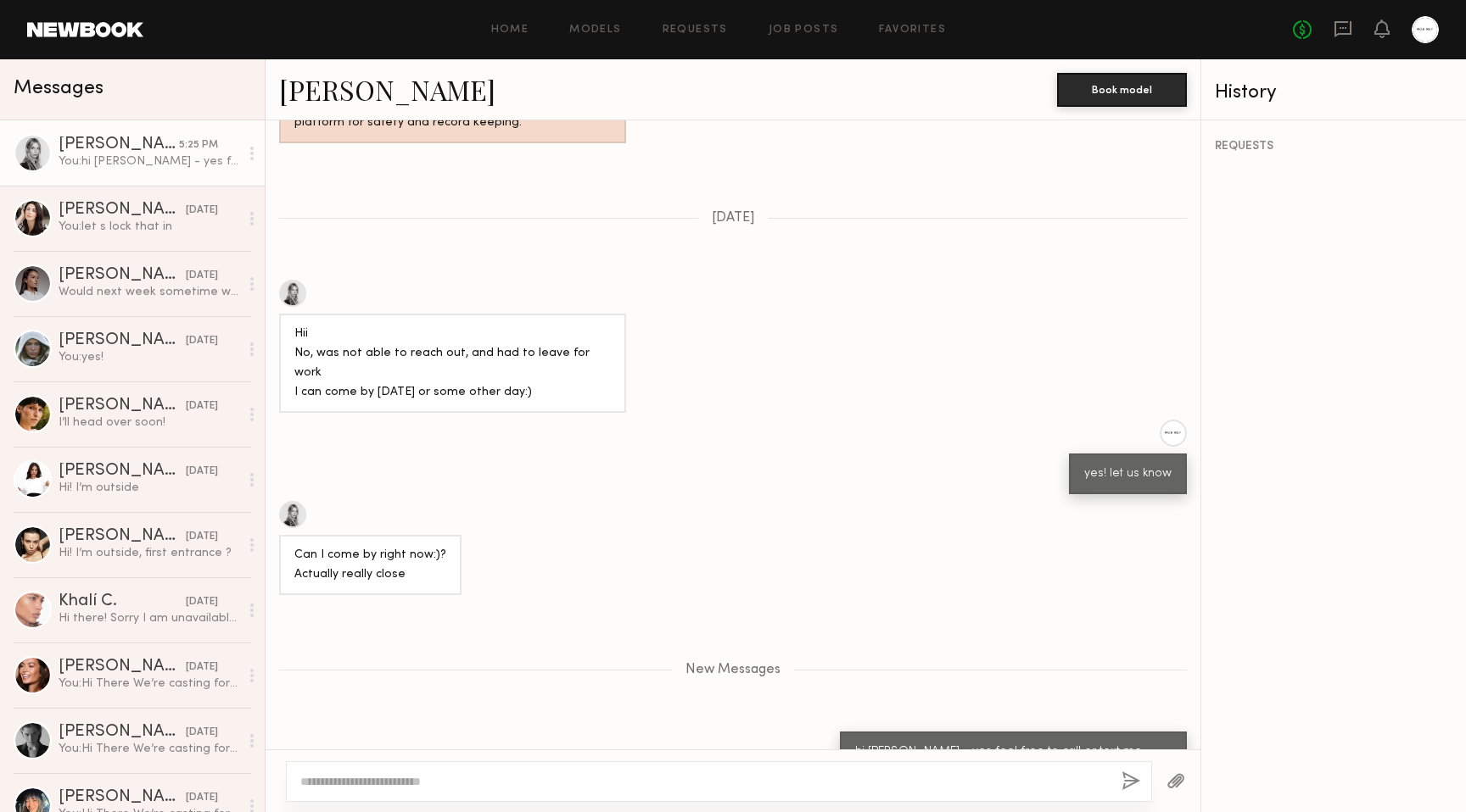
scroll to position [1975, 0]
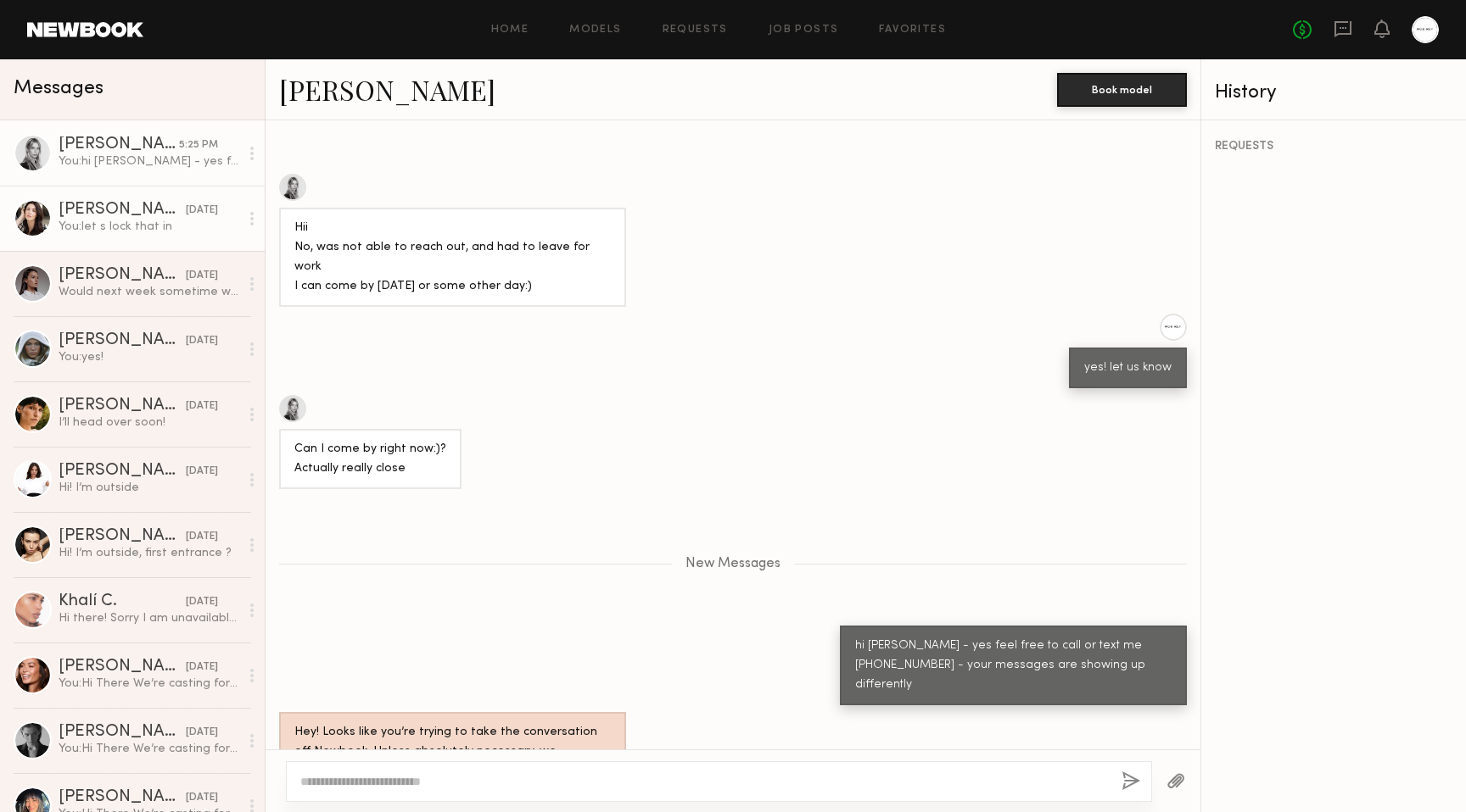
click at [94, 241] on link "Genevieve A. yesterday You: let s lock that in" at bounding box center [132, 218] width 265 height 65
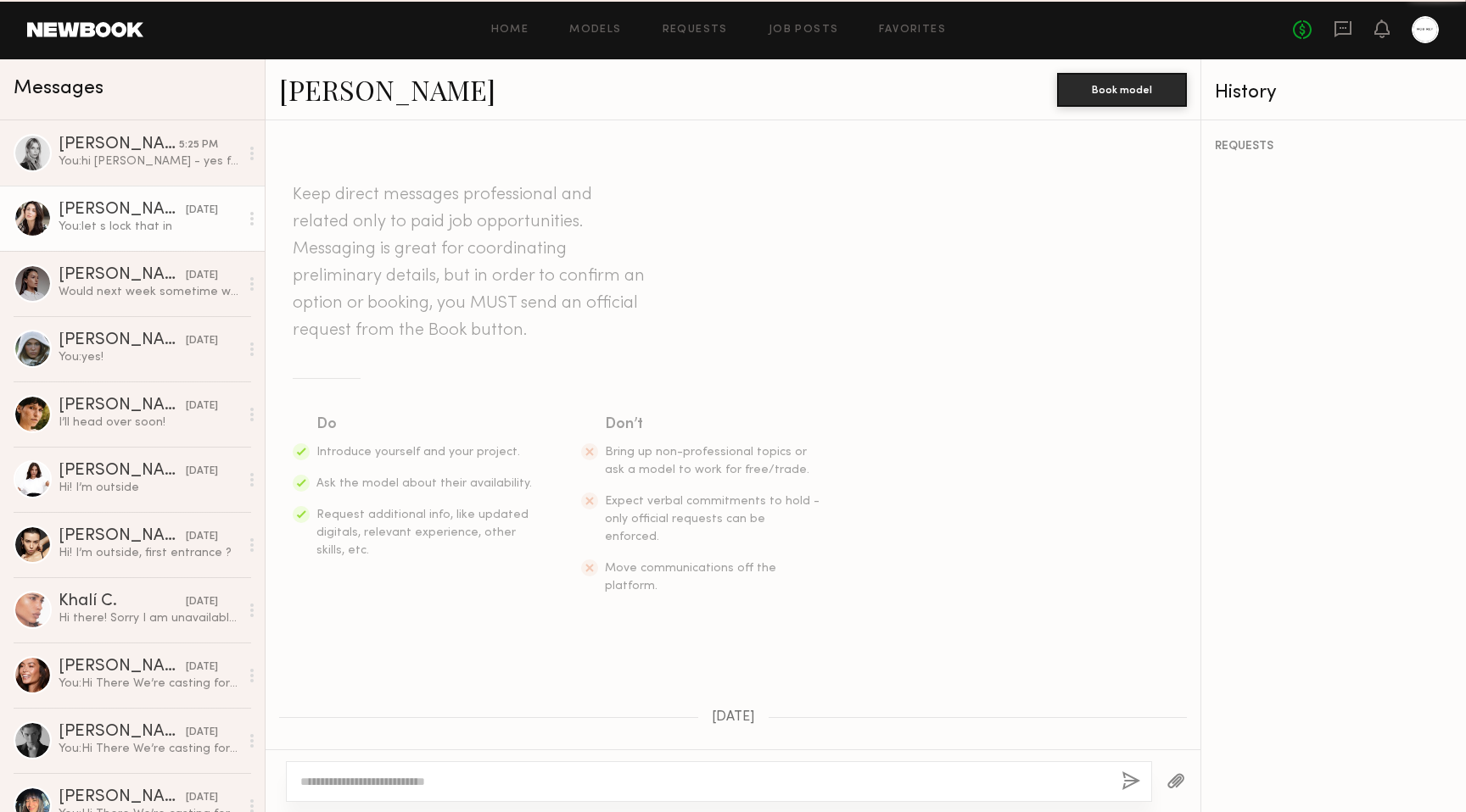
scroll to position [1180, 0]
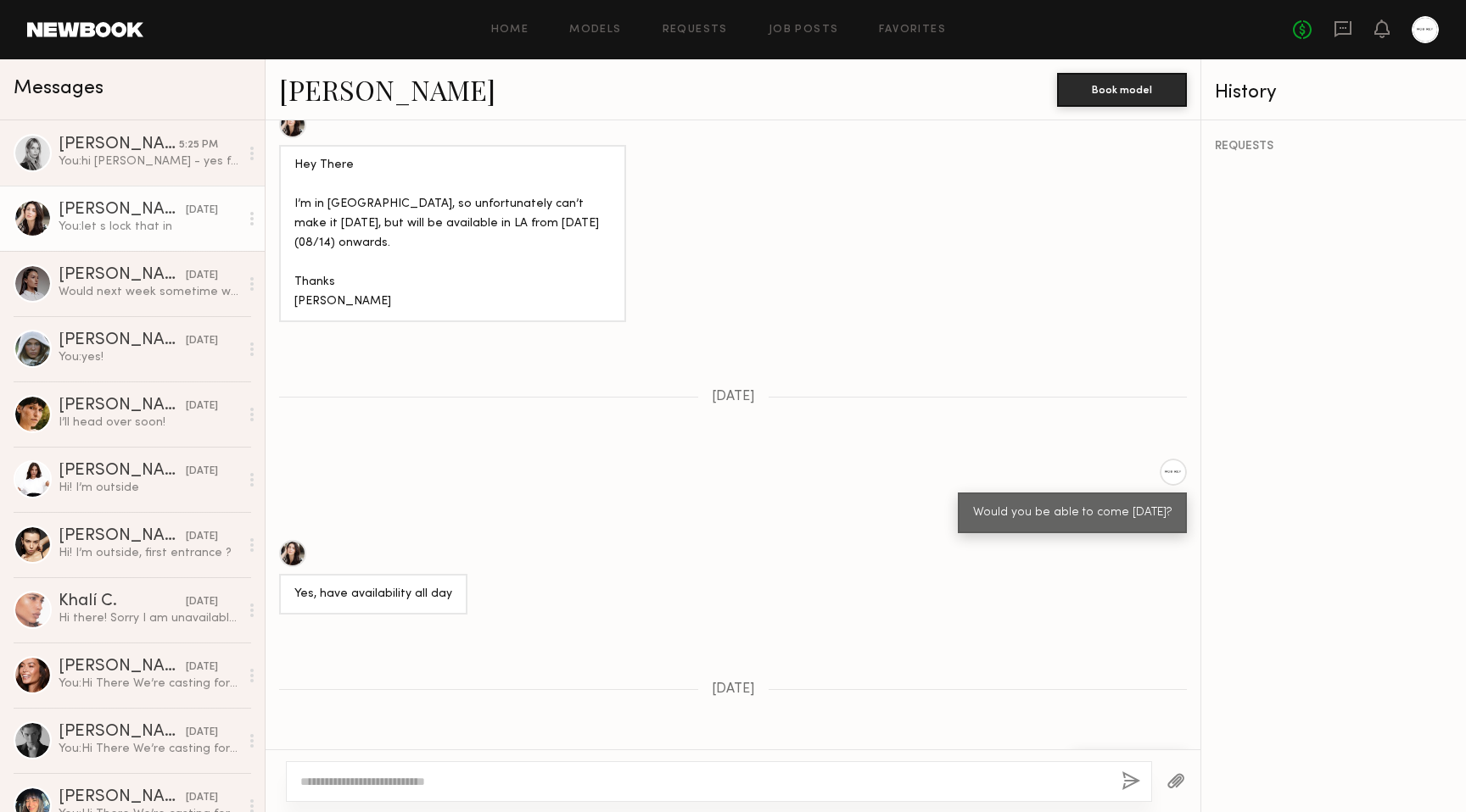
click at [1425, 33] on div at bounding box center [1424, 29] width 27 height 27
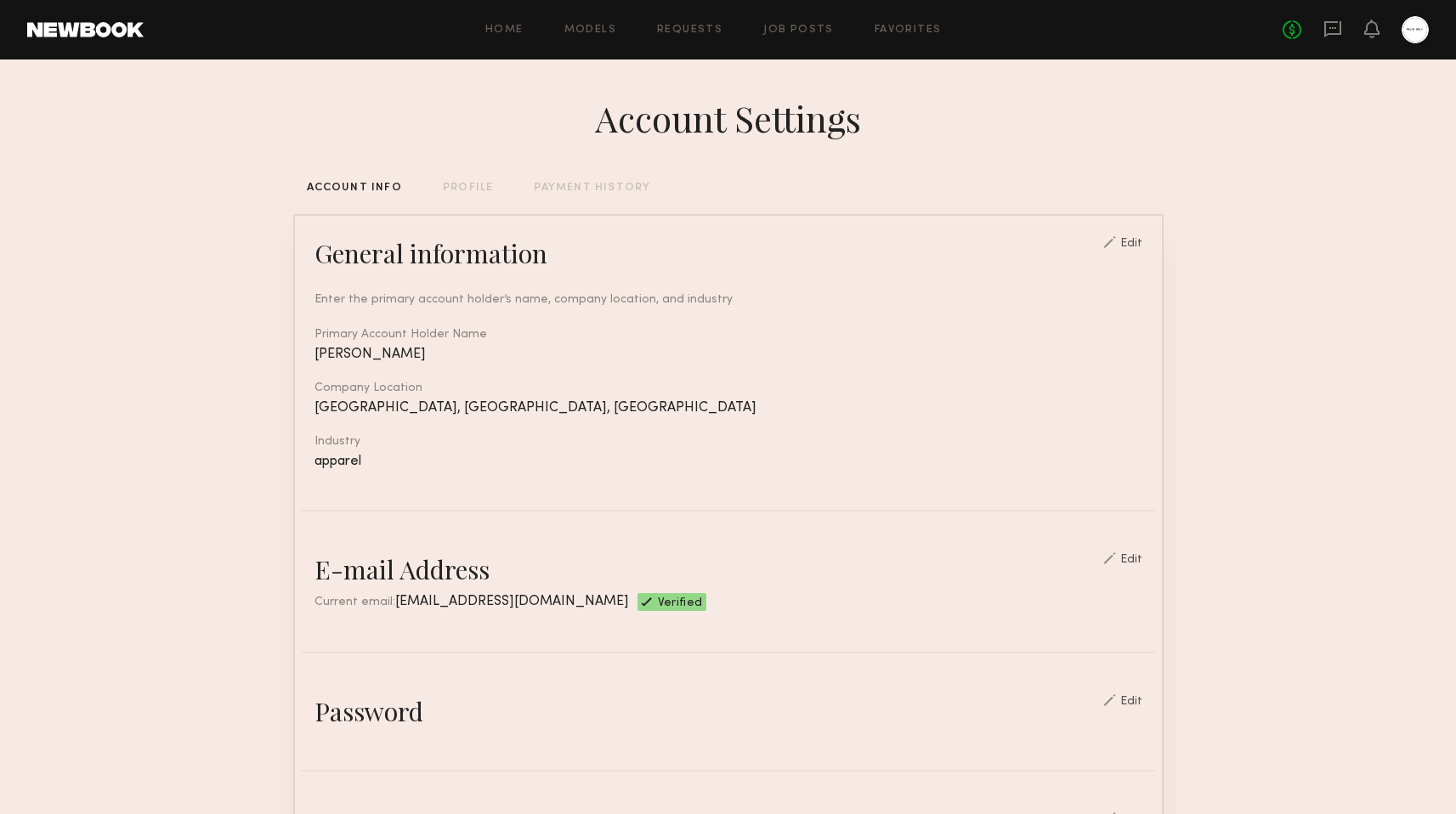
click at [488, 190] on div "PROFILE" at bounding box center [468, 188] width 50 height 11
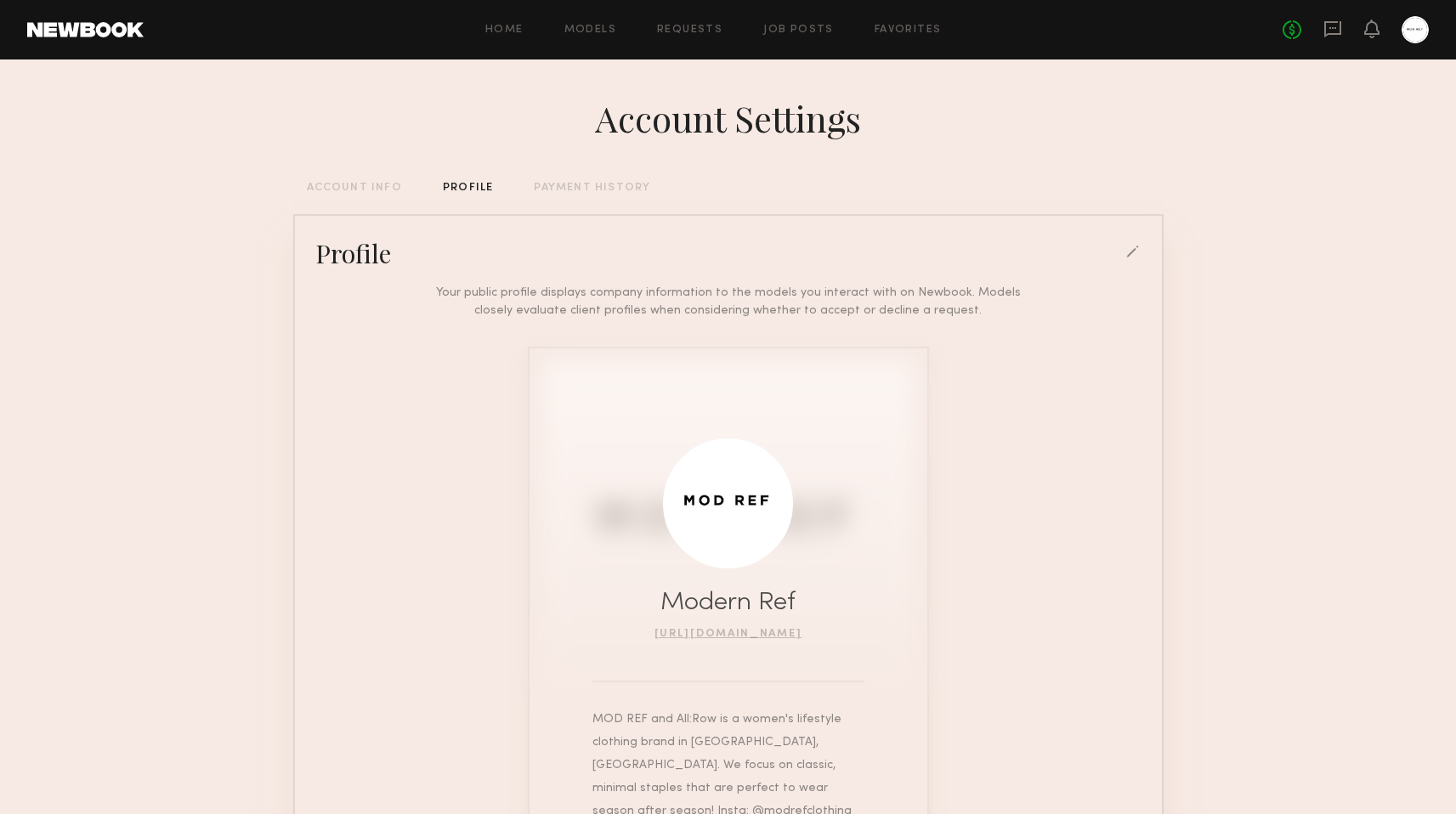
click at [551, 194] on div "Account Settings ACCOUNT INFO PROFILE PAYMENT HISTORY Profile Your public profi…" at bounding box center [728, 538] width 871 height 958
click at [563, 190] on div "PAYMENT HISTORY" at bounding box center [592, 188] width 117 height 11
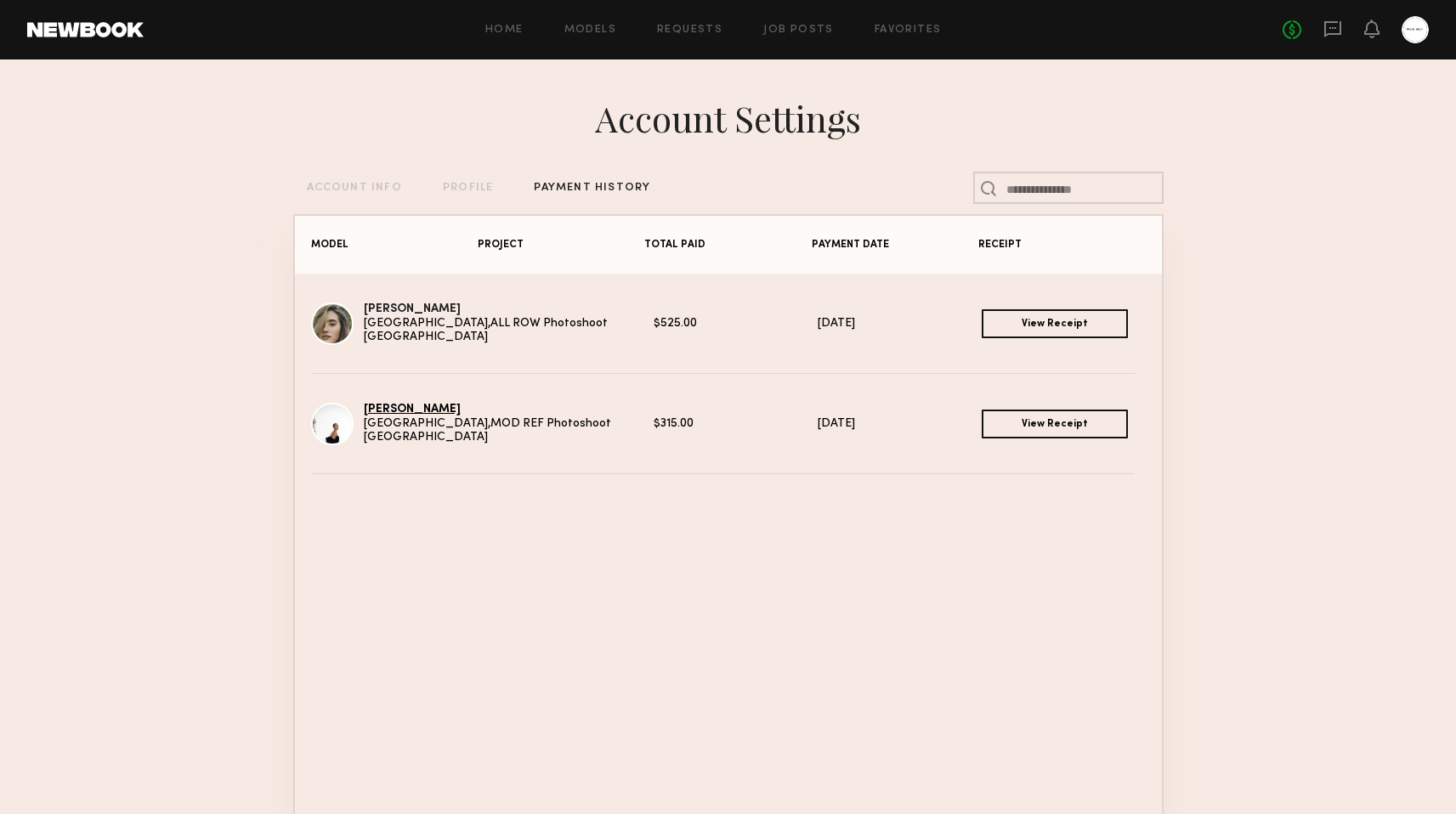
click at [381, 414] on link "Kyrah V." at bounding box center [411, 409] width 97 height 11
click at [398, 315] on link "Alexandra L." at bounding box center [411, 309] width 97 height 11
click at [1327, 37] on icon at bounding box center [1333, 29] width 19 height 19
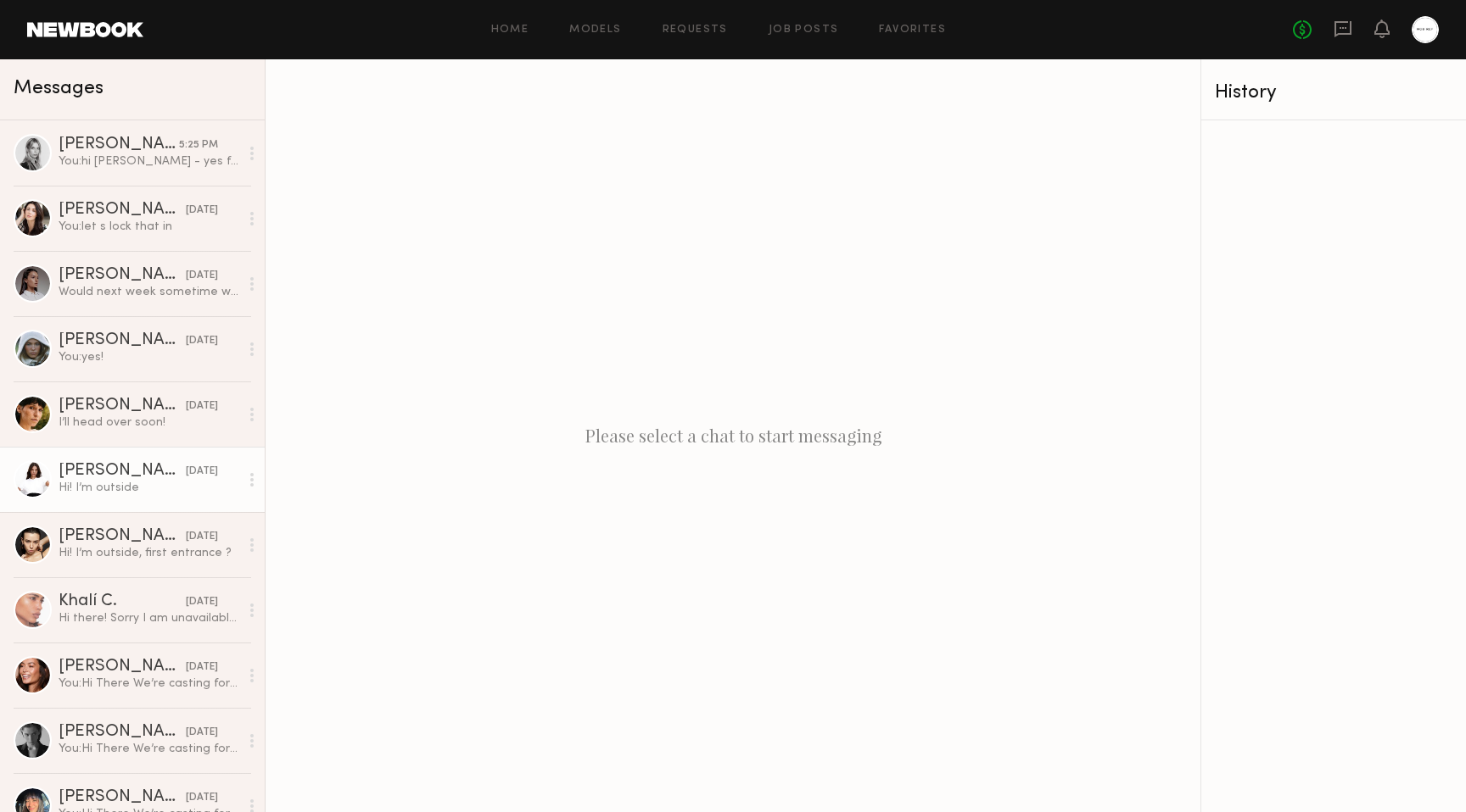
click at [142, 458] on link "Annelise B. 08/11/2025 Hi! I’m outside" at bounding box center [132, 479] width 265 height 65
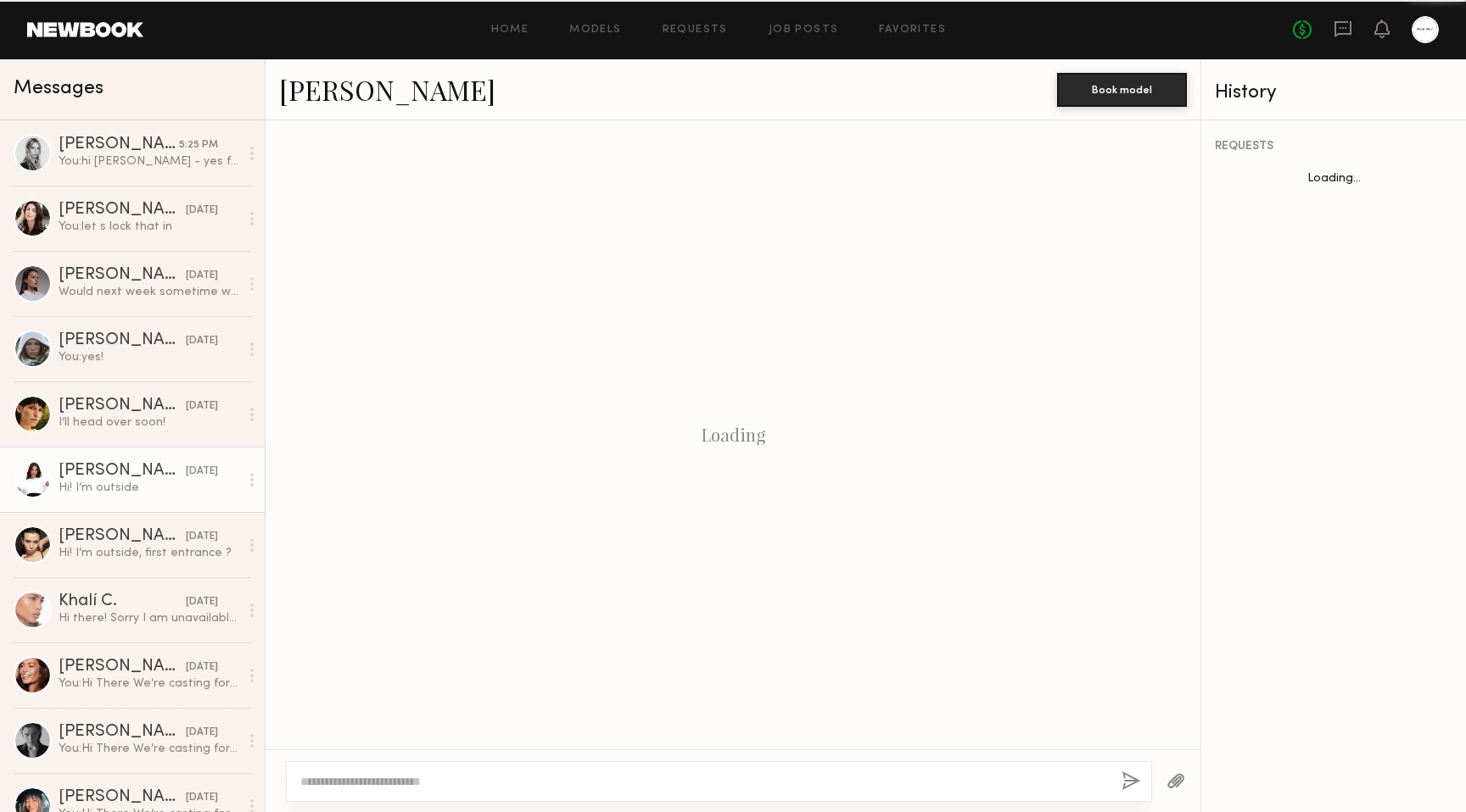
scroll to position [824, 0]
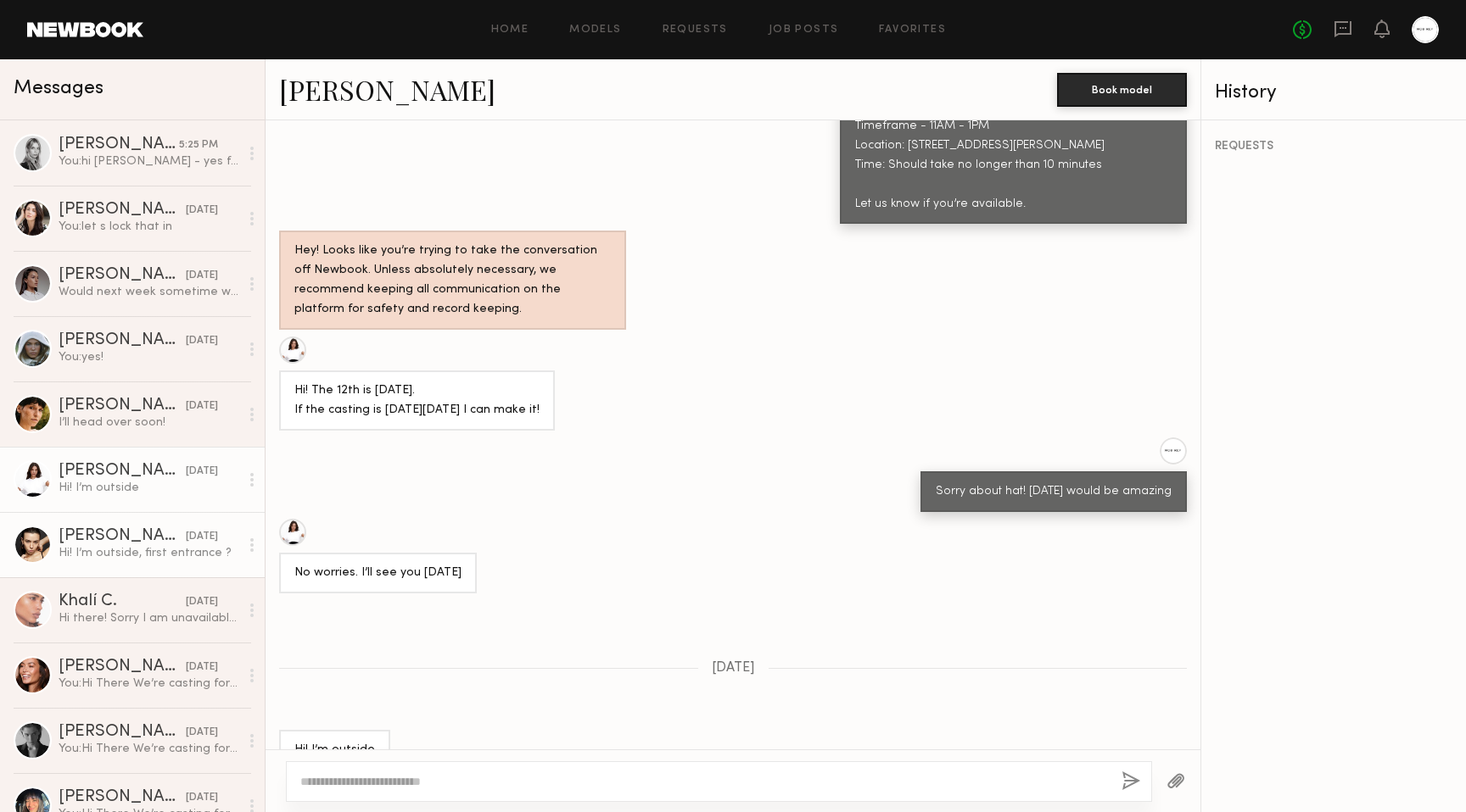
click at [128, 535] on div "[PERSON_NAME]" at bounding box center [122, 537] width 128 height 17
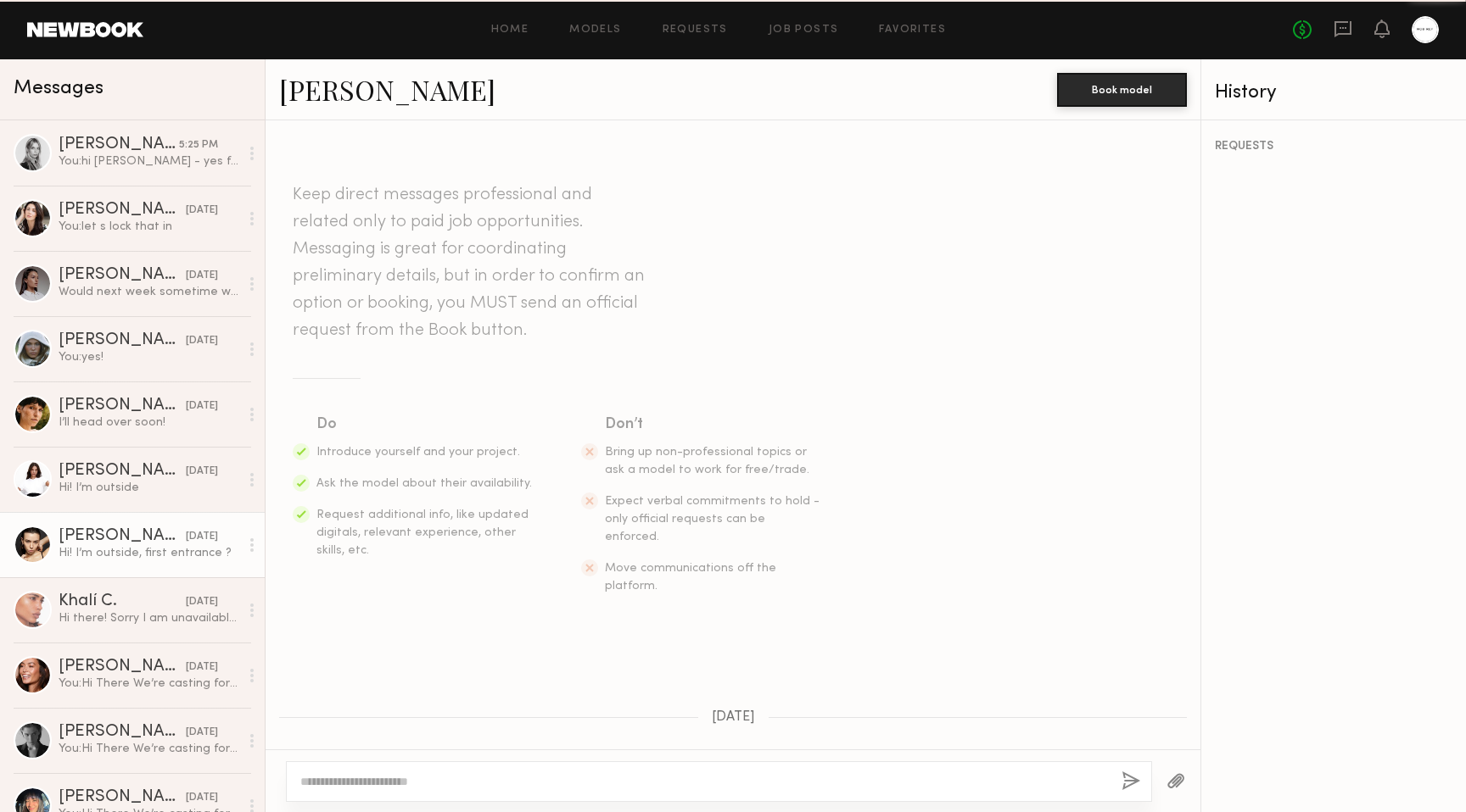
scroll to position [911, 0]
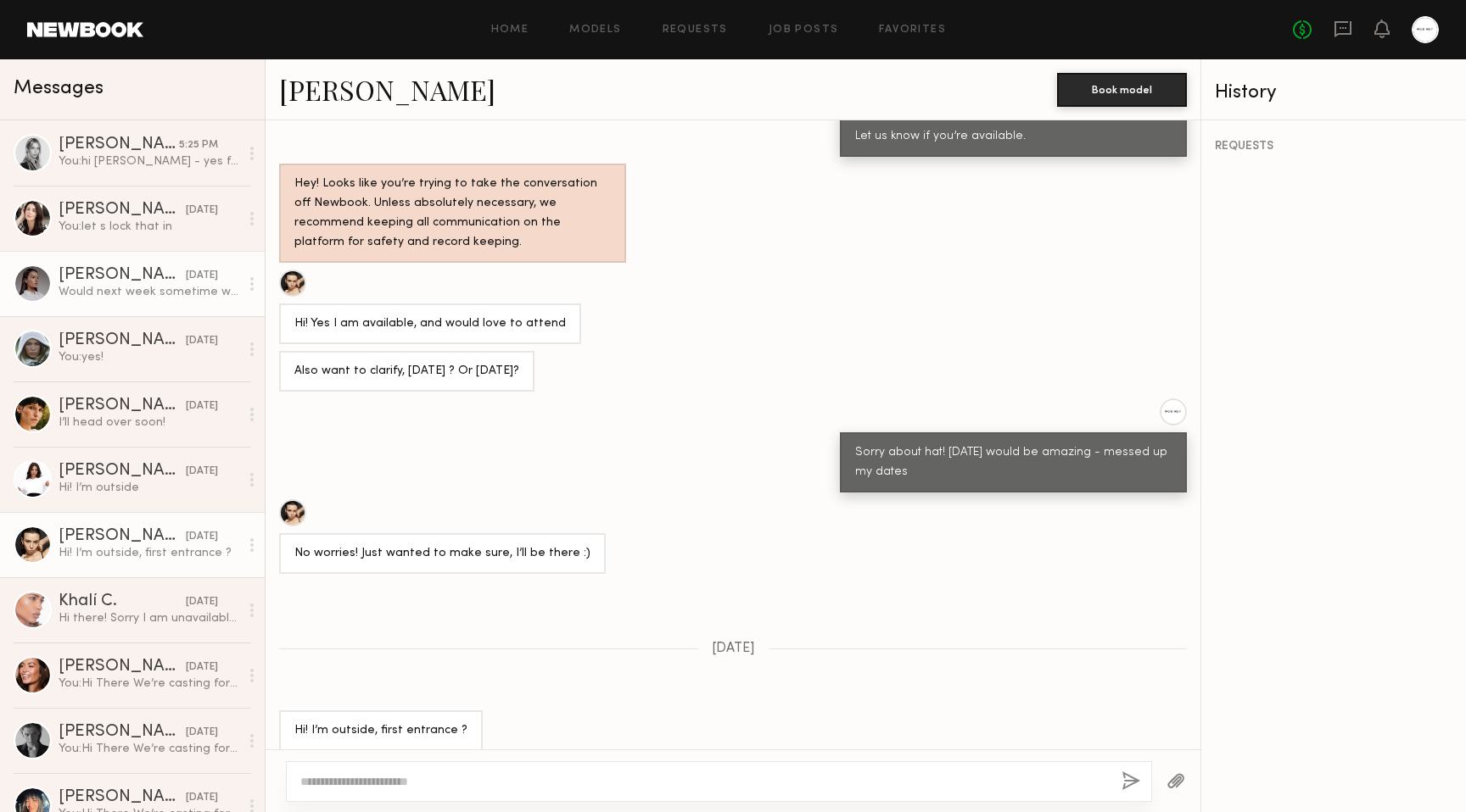
click at [155, 266] on link "Delaney K. yesterday Would next week sometime work for you?" at bounding box center [132, 283] width 265 height 65
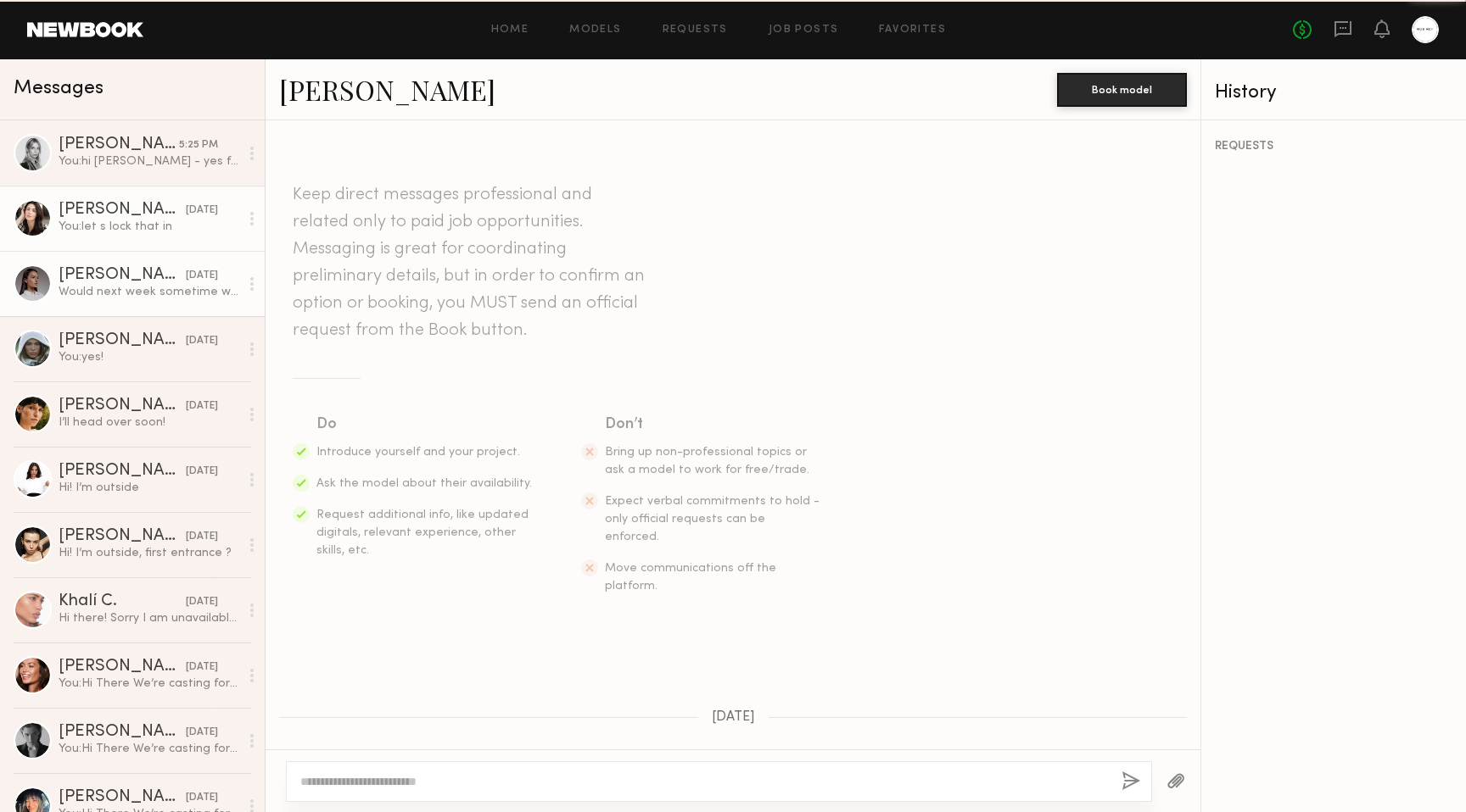
scroll to position [1072, 0]
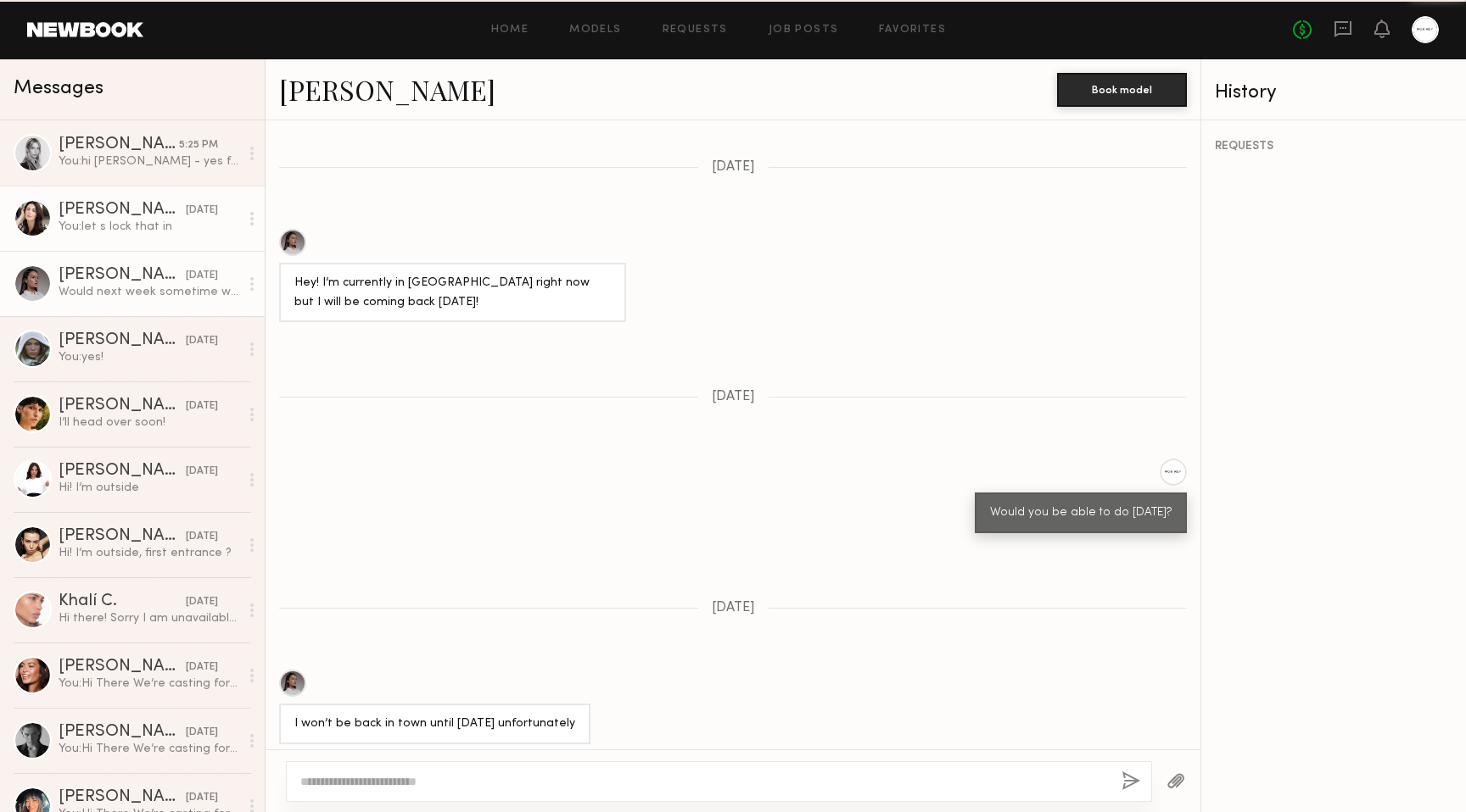
click at [149, 229] on div "You: let s lock that in" at bounding box center [148, 226] width 181 height 16
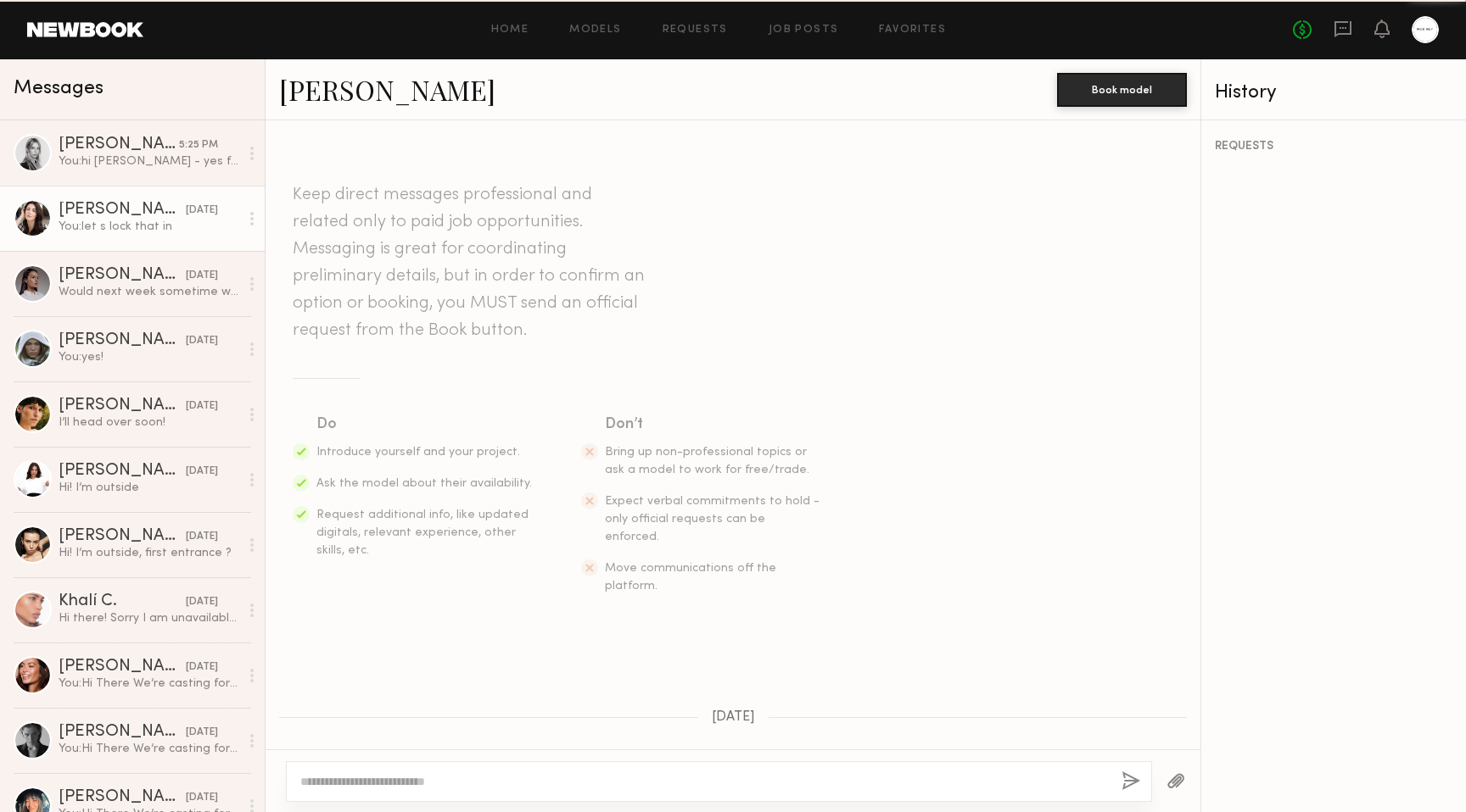
scroll to position [1180, 0]
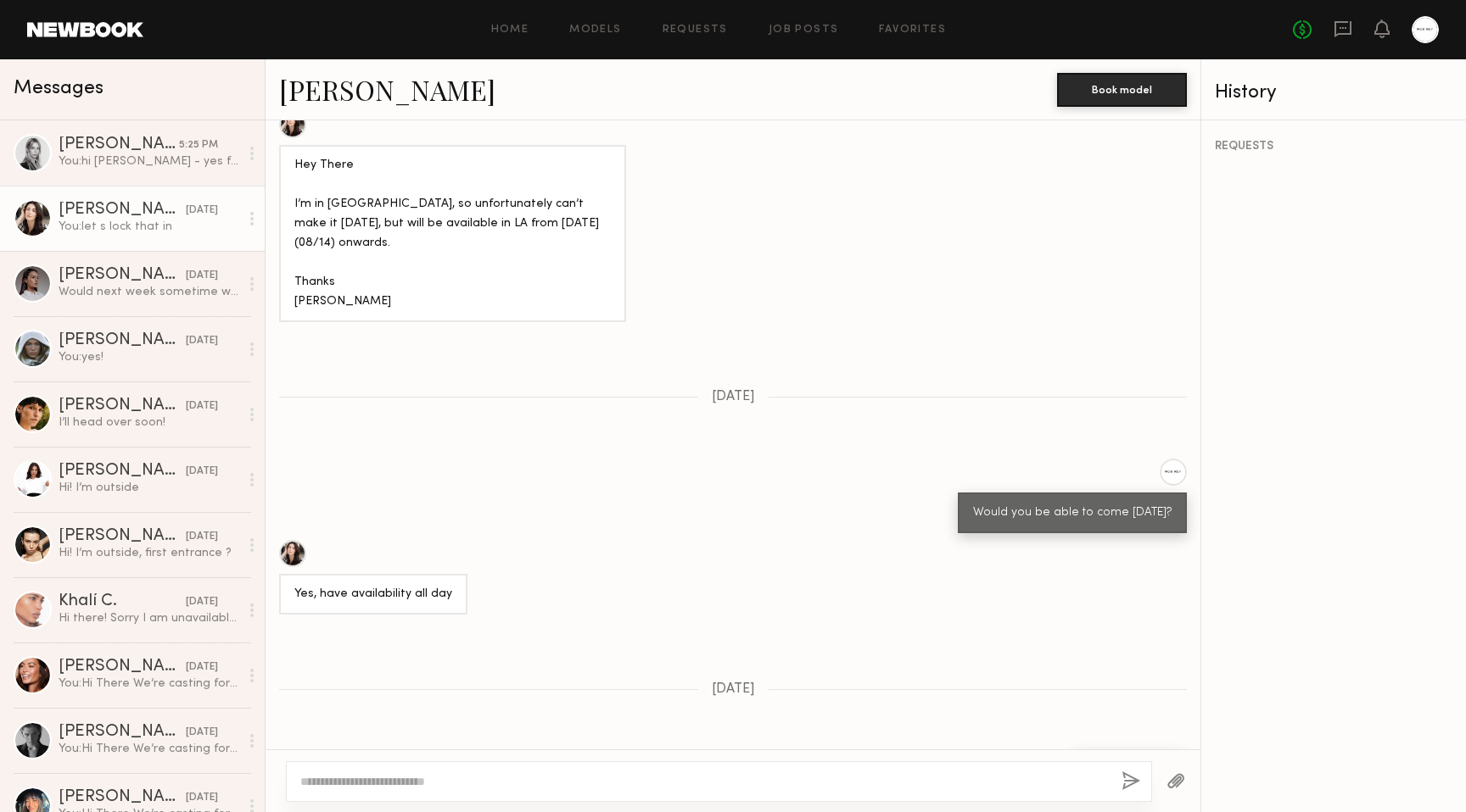
click at [148, 194] on link "Genevieve A. yesterday You: let s lock that in" at bounding box center [132, 218] width 265 height 65
click at [148, 187] on link "Genevieve A. yesterday You: let s lock that in" at bounding box center [132, 218] width 265 height 65
click at [148, 180] on link "Veronika M. 5:25 PM You: hi veronika - yes feel free to call or text me 7146186…" at bounding box center [132, 153] width 265 height 65
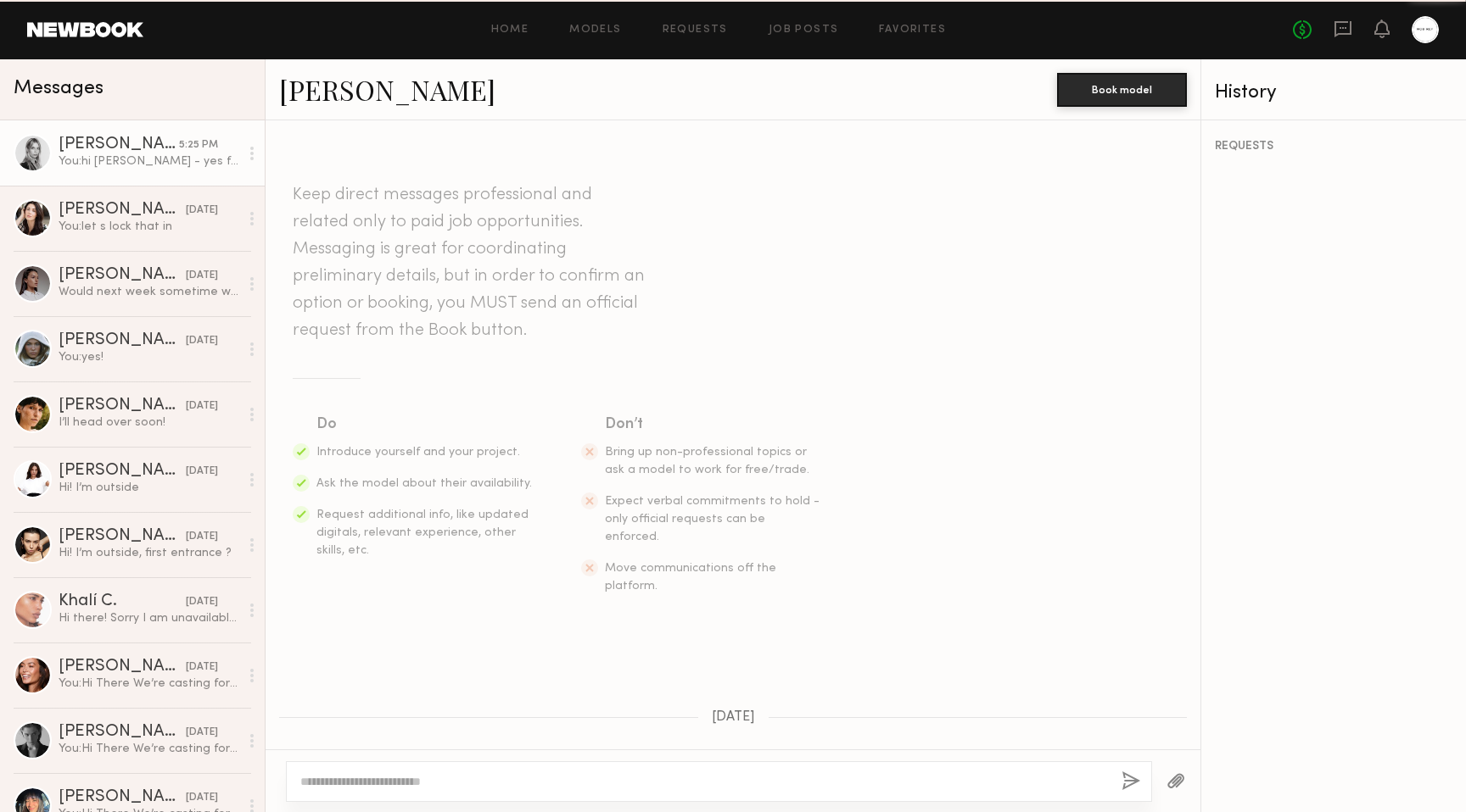
scroll to position [1847, 0]
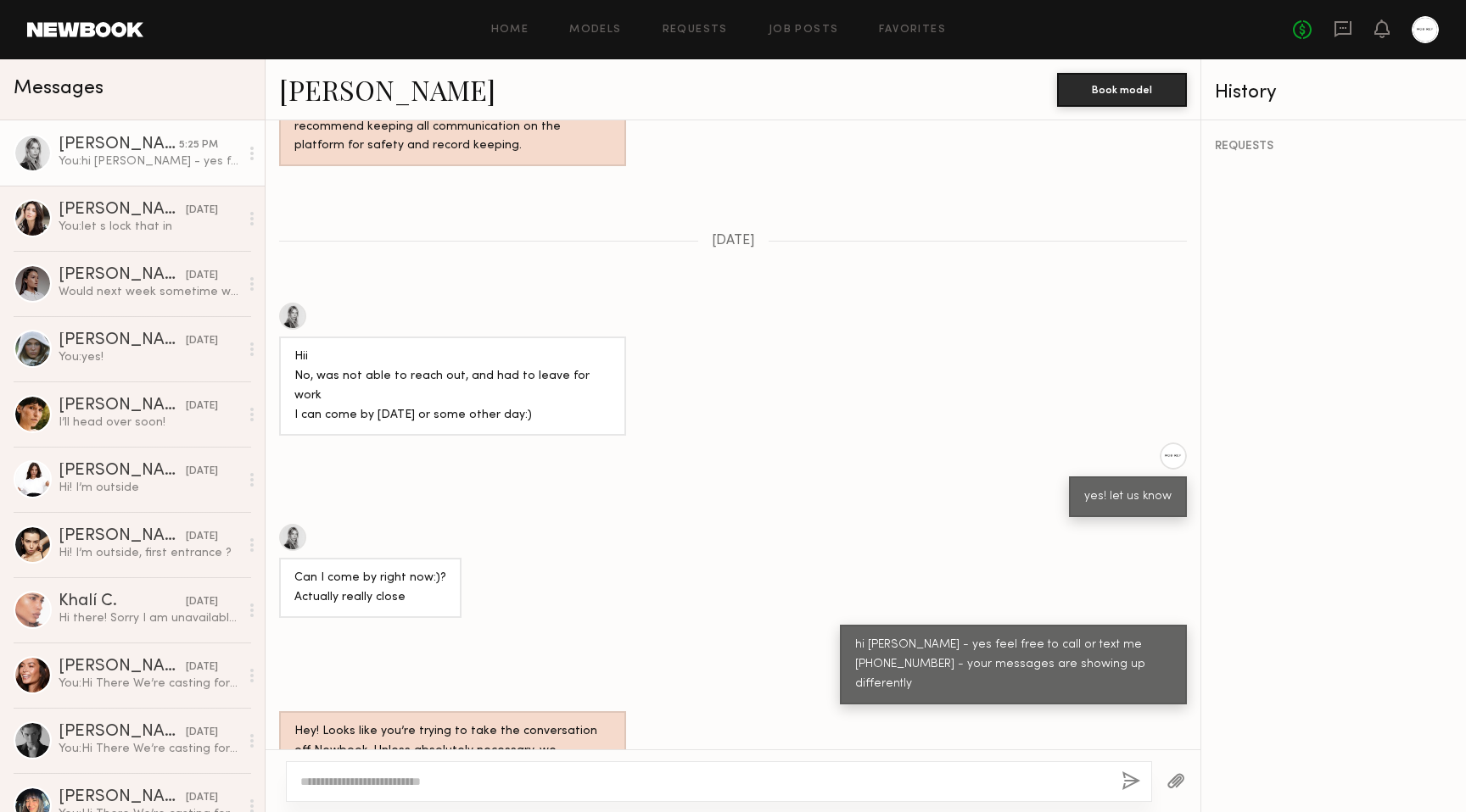
click at [345, 103] on link "[PERSON_NAME]" at bounding box center [387, 89] width 216 height 36
click at [140, 206] on div "[PERSON_NAME]" at bounding box center [122, 211] width 128 height 17
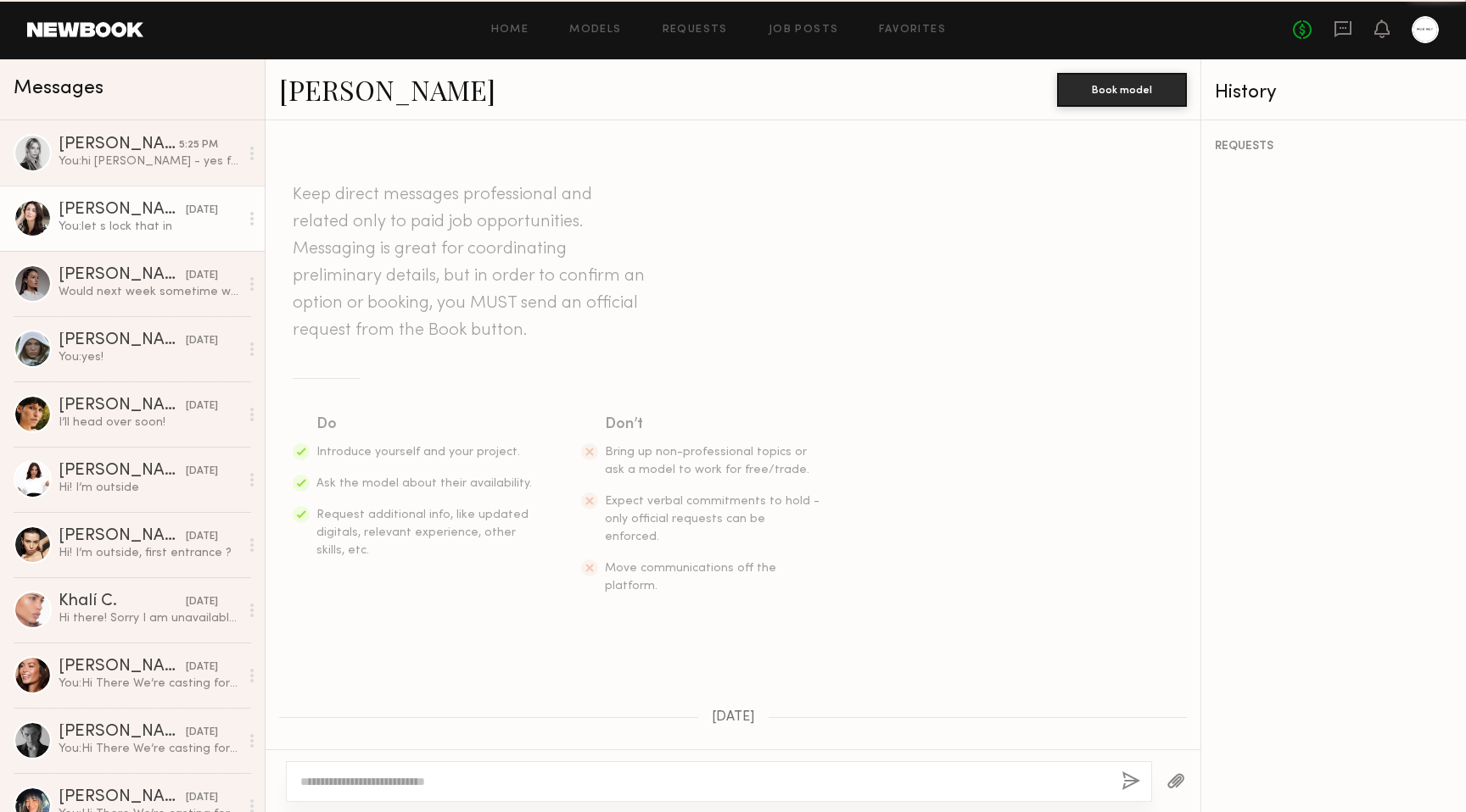
scroll to position [1180, 0]
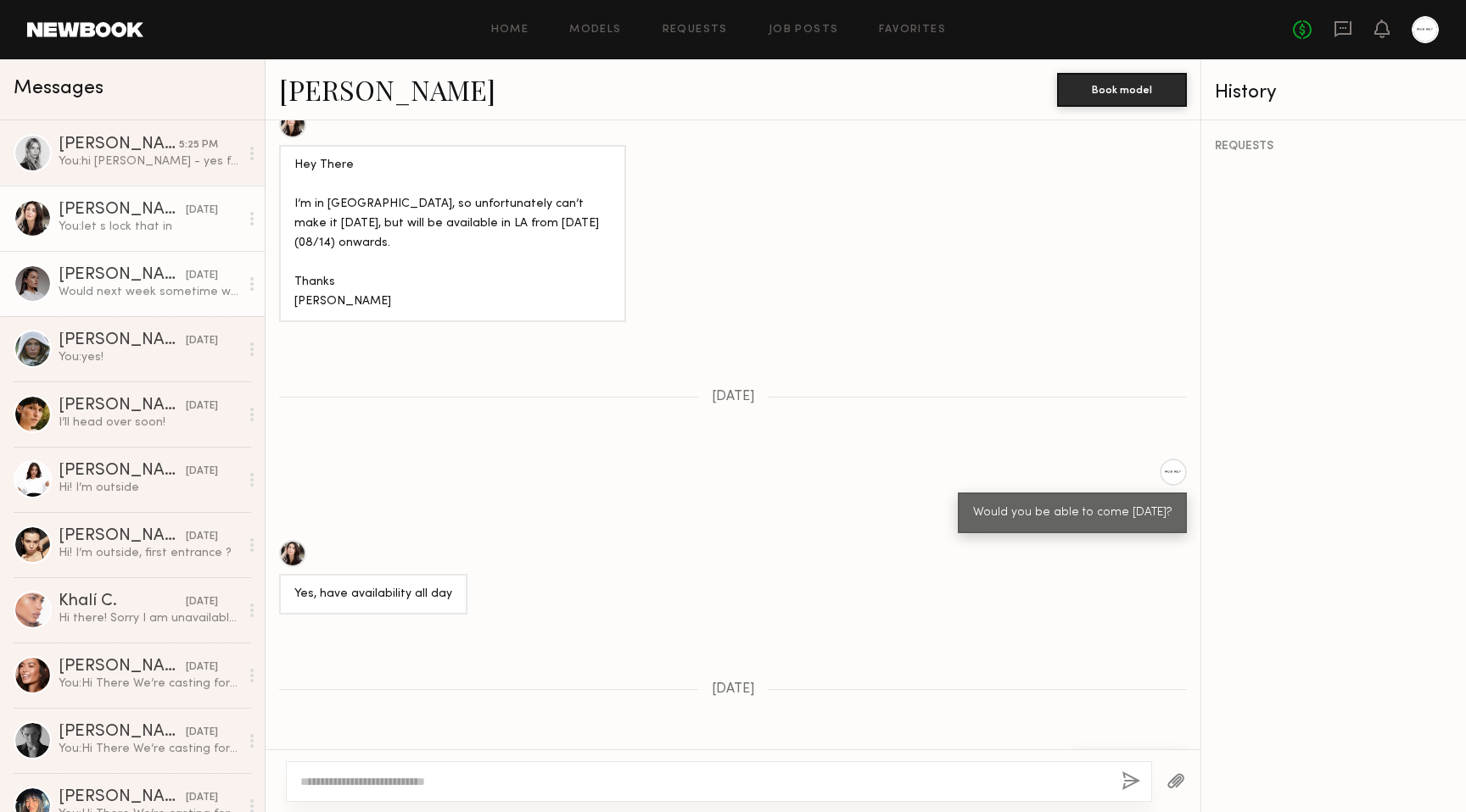
click at [102, 277] on div "[PERSON_NAME]" at bounding box center [122, 276] width 128 height 17
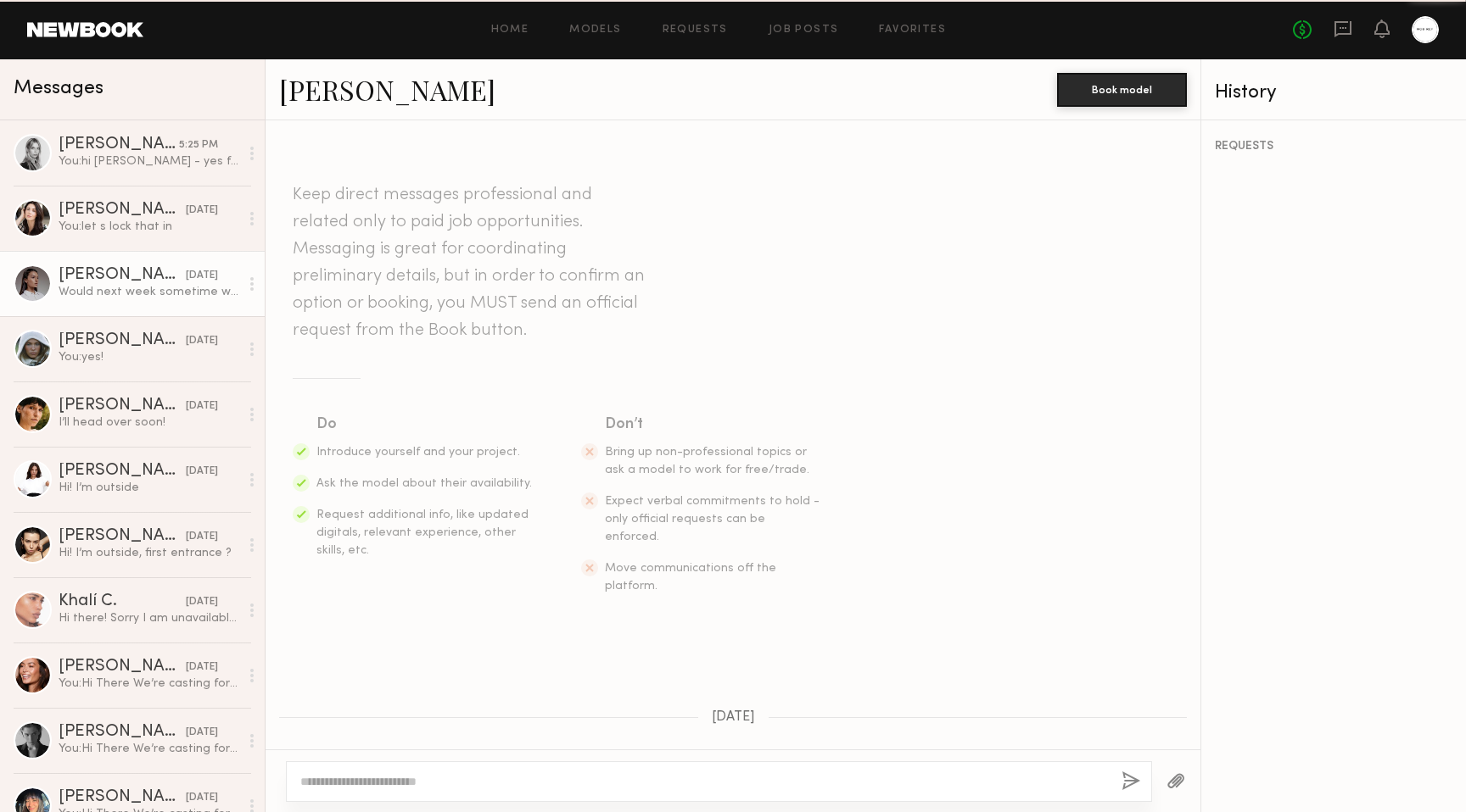
scroll to position [1072, 0]
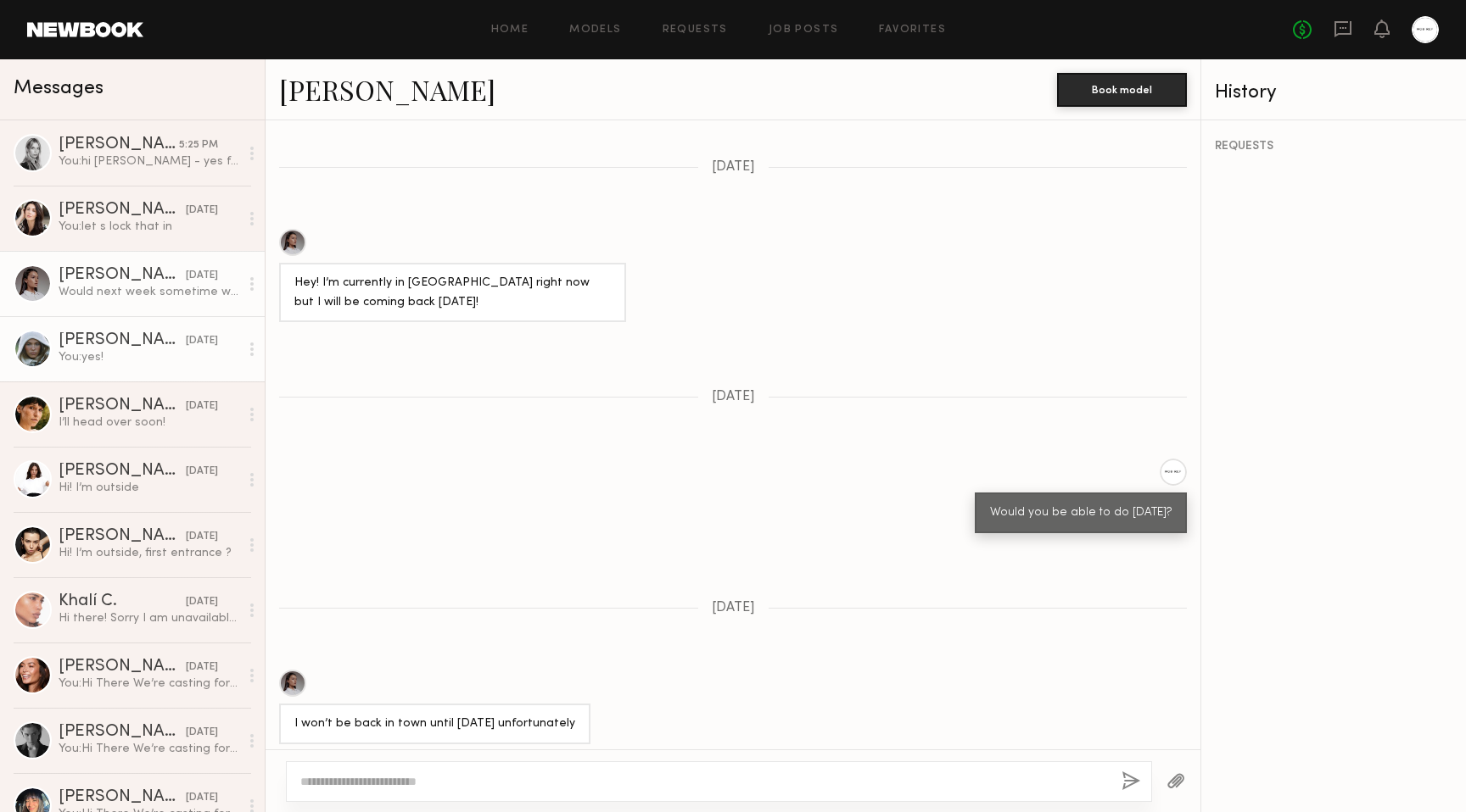
click at [83, 331] on link "Mallory P. yesterday You: yes!" at bounding box center [132, 349] width 265 height 65
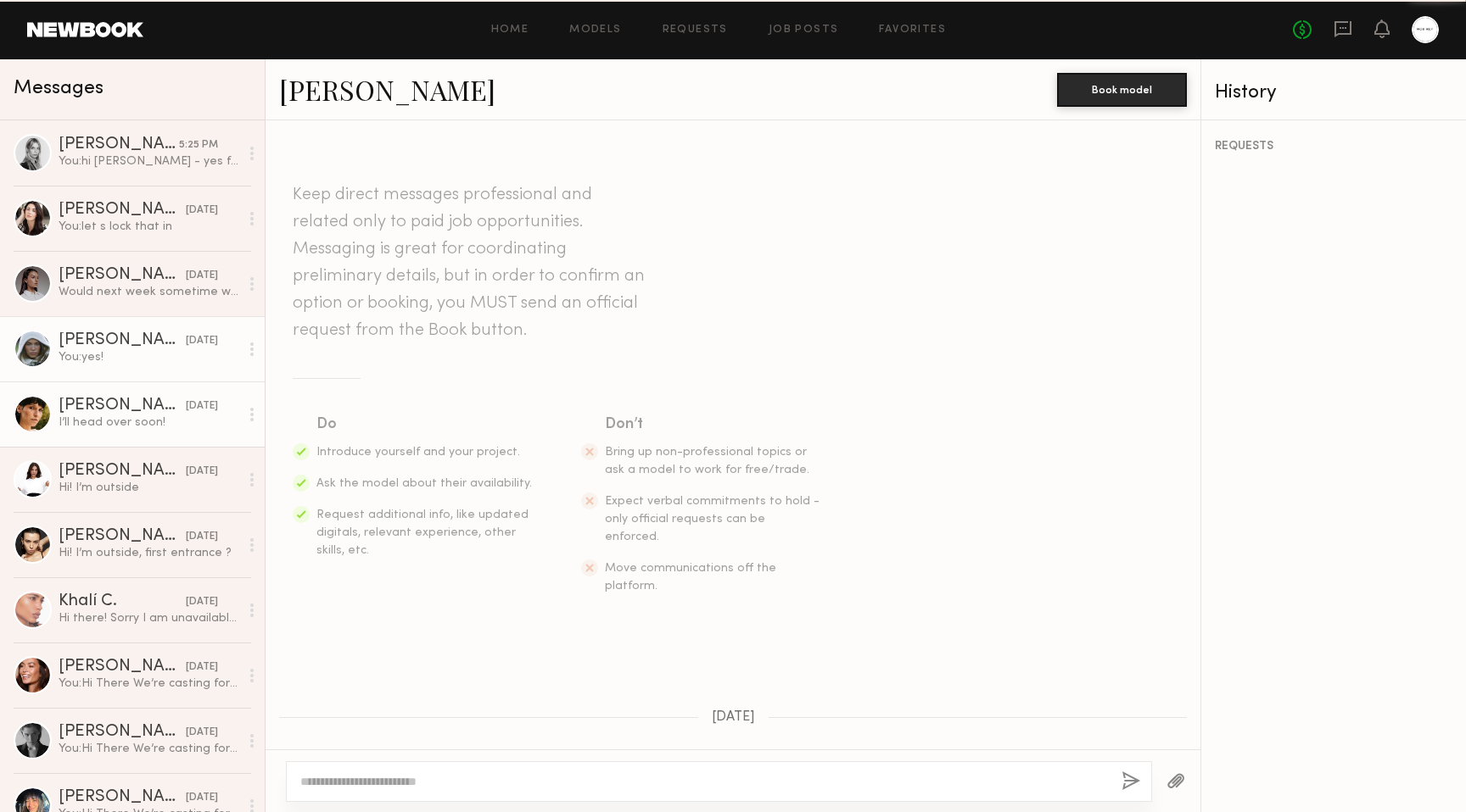
scroll to position [1513, 0]
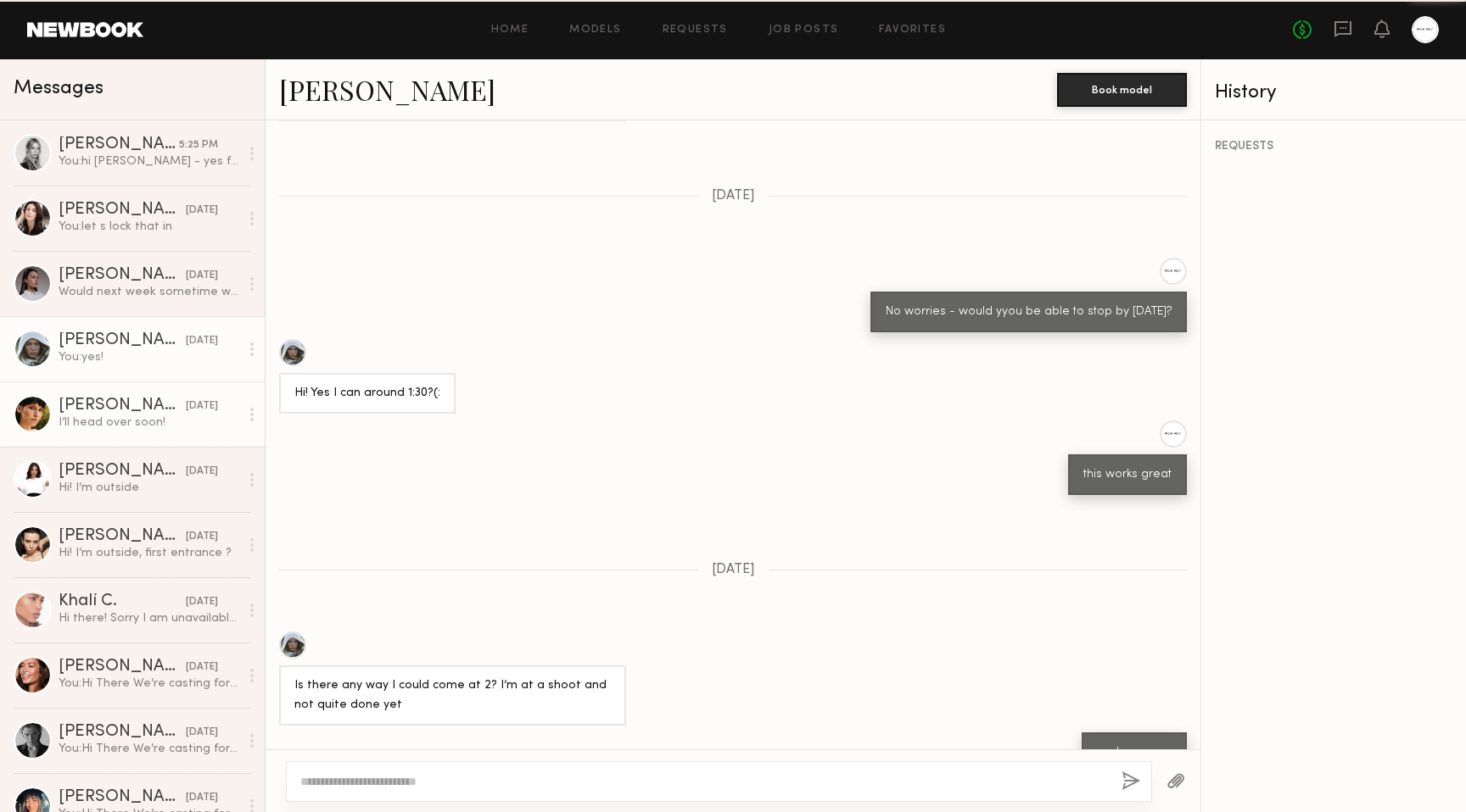
click at [101, 387] on link "[PERSON_NAME] [DATE] I’ll head over soon!" at bounding box center [132, 414] width 265 height 65
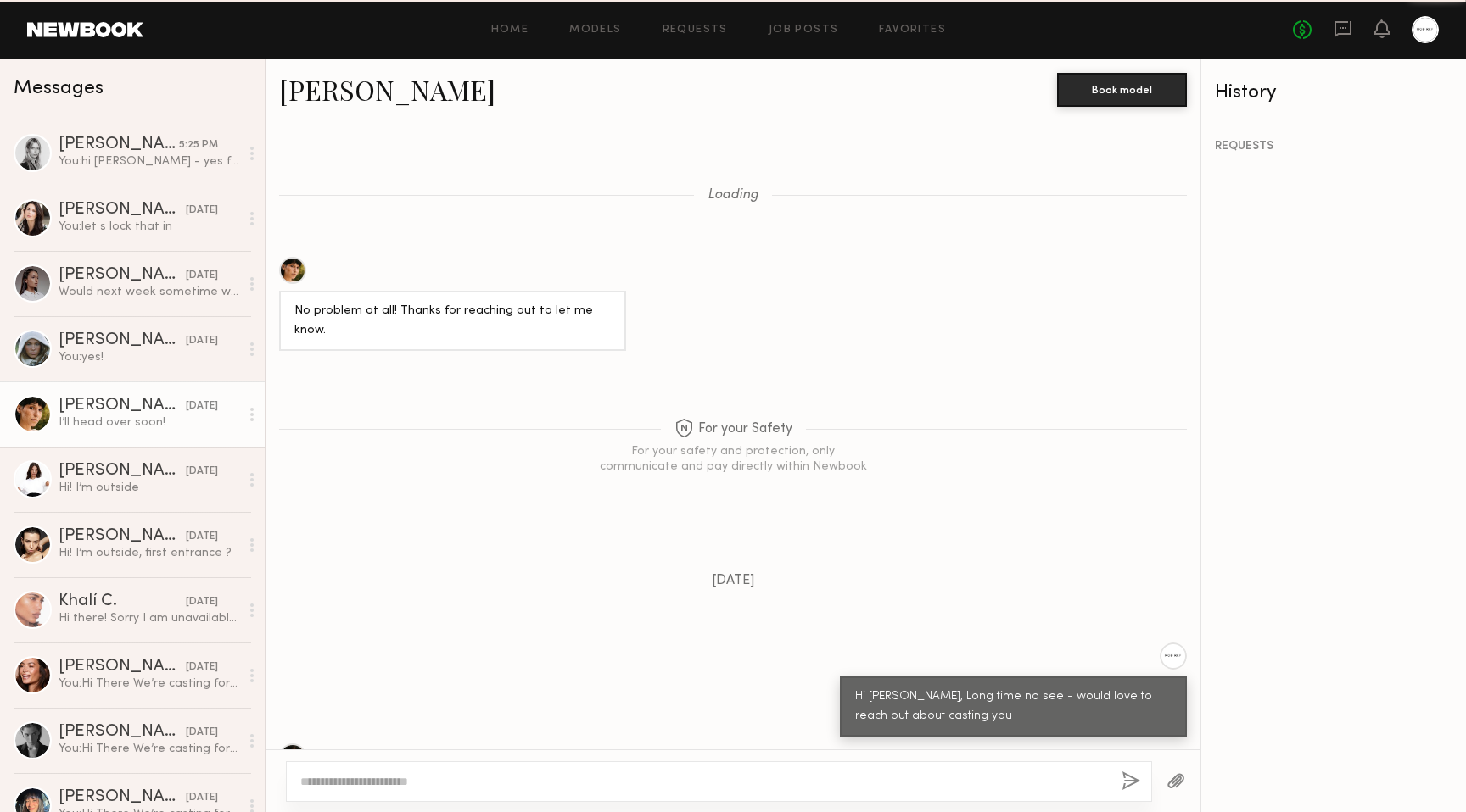
scroll to position [1323, 0]
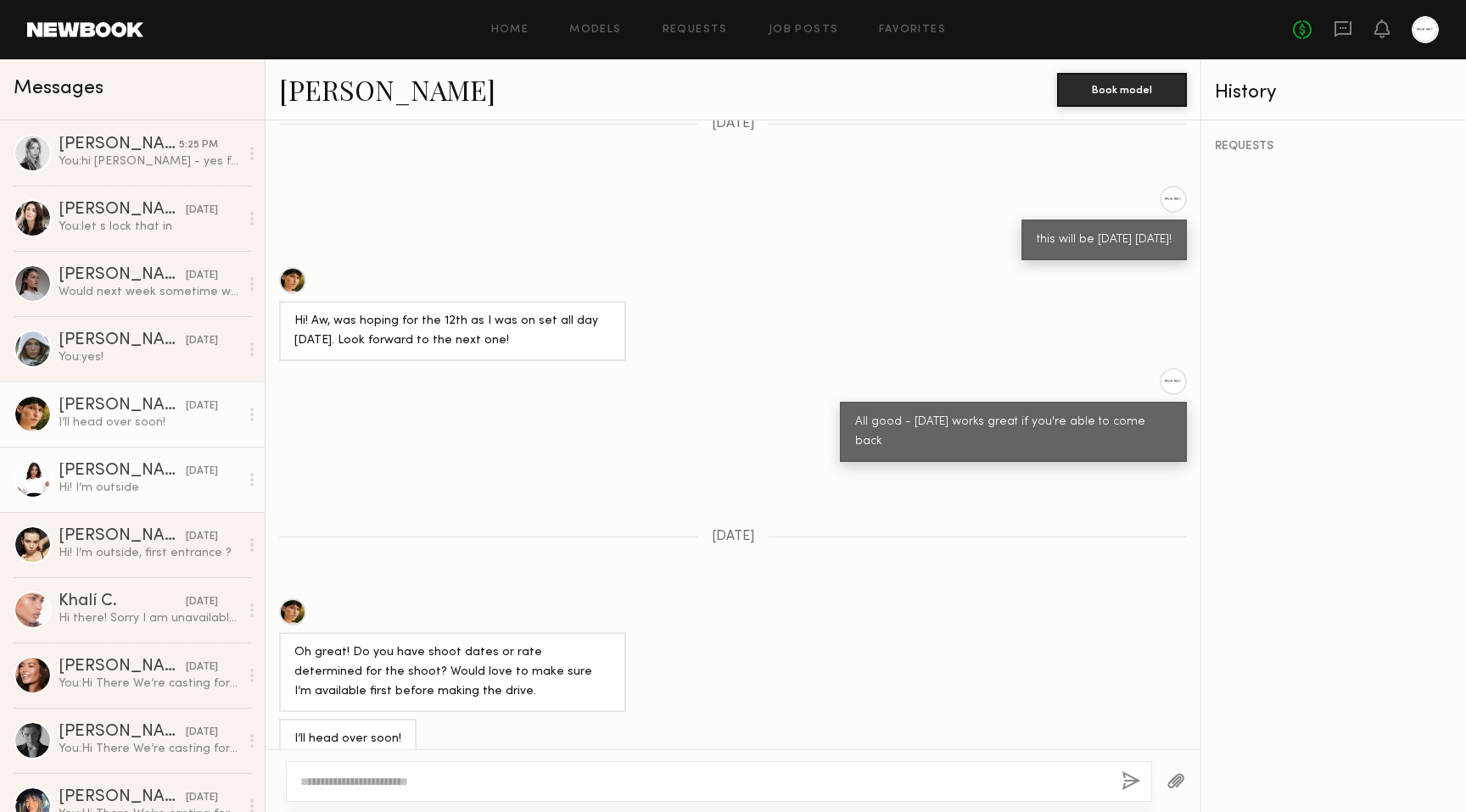
click at [153, 462] on link "Annelise B. 08/11/2025 Hi! I’m outside" at bounding box center [132, 479] width 265 height 65
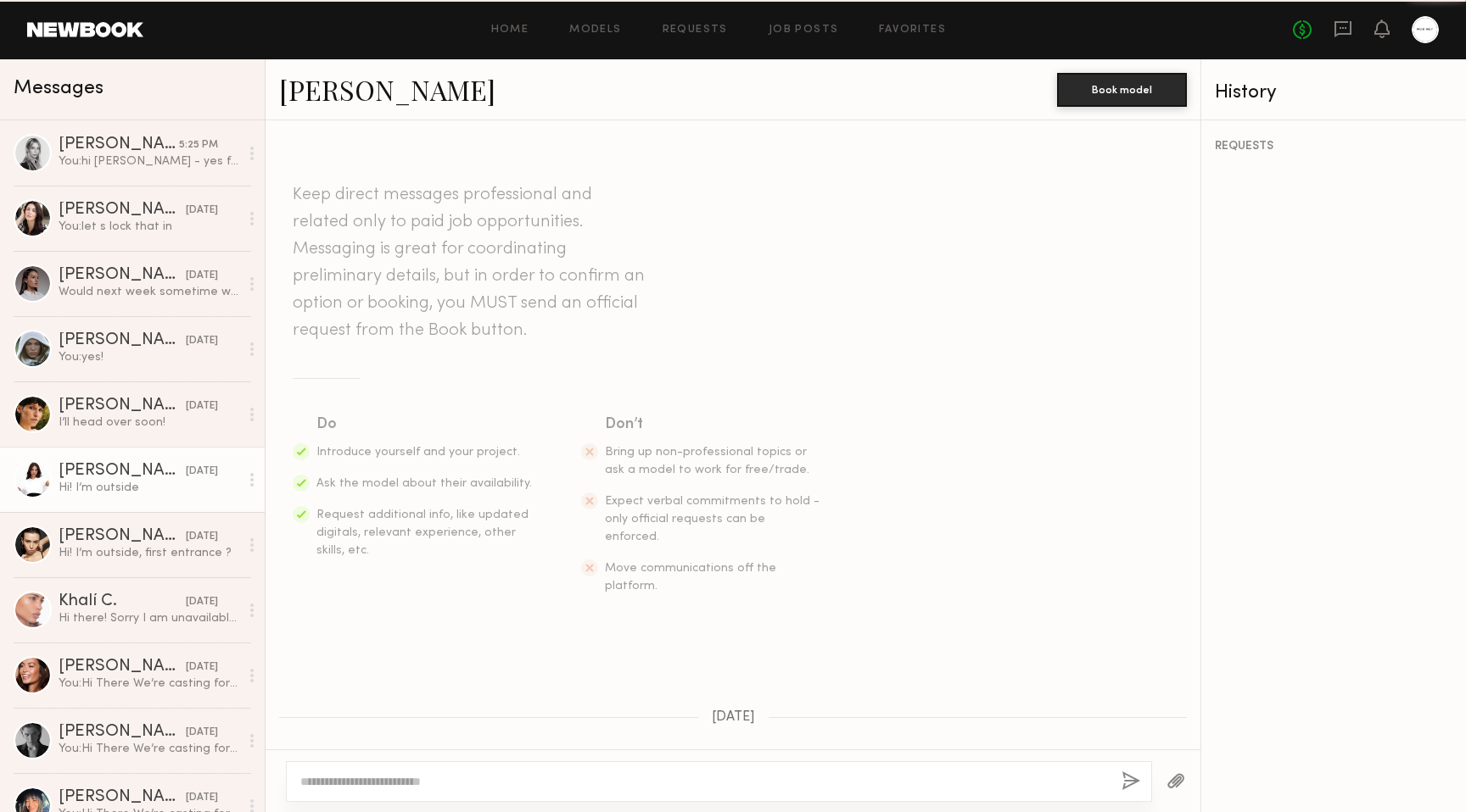
scroll to position [824, 0]
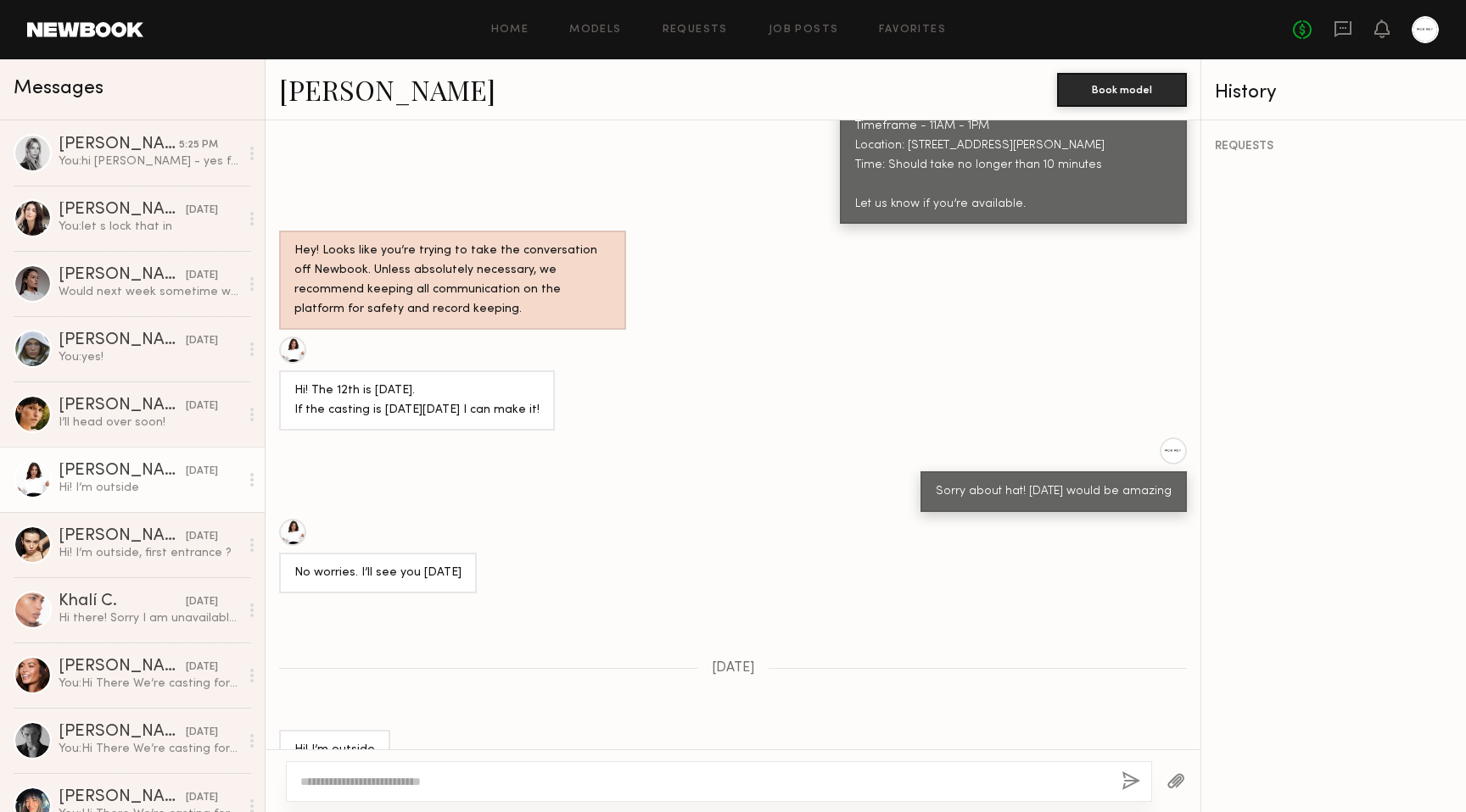
click at [293, 85] on link "[PERSON_NAME]" at bounding box center [387, 89] width 216 height 36
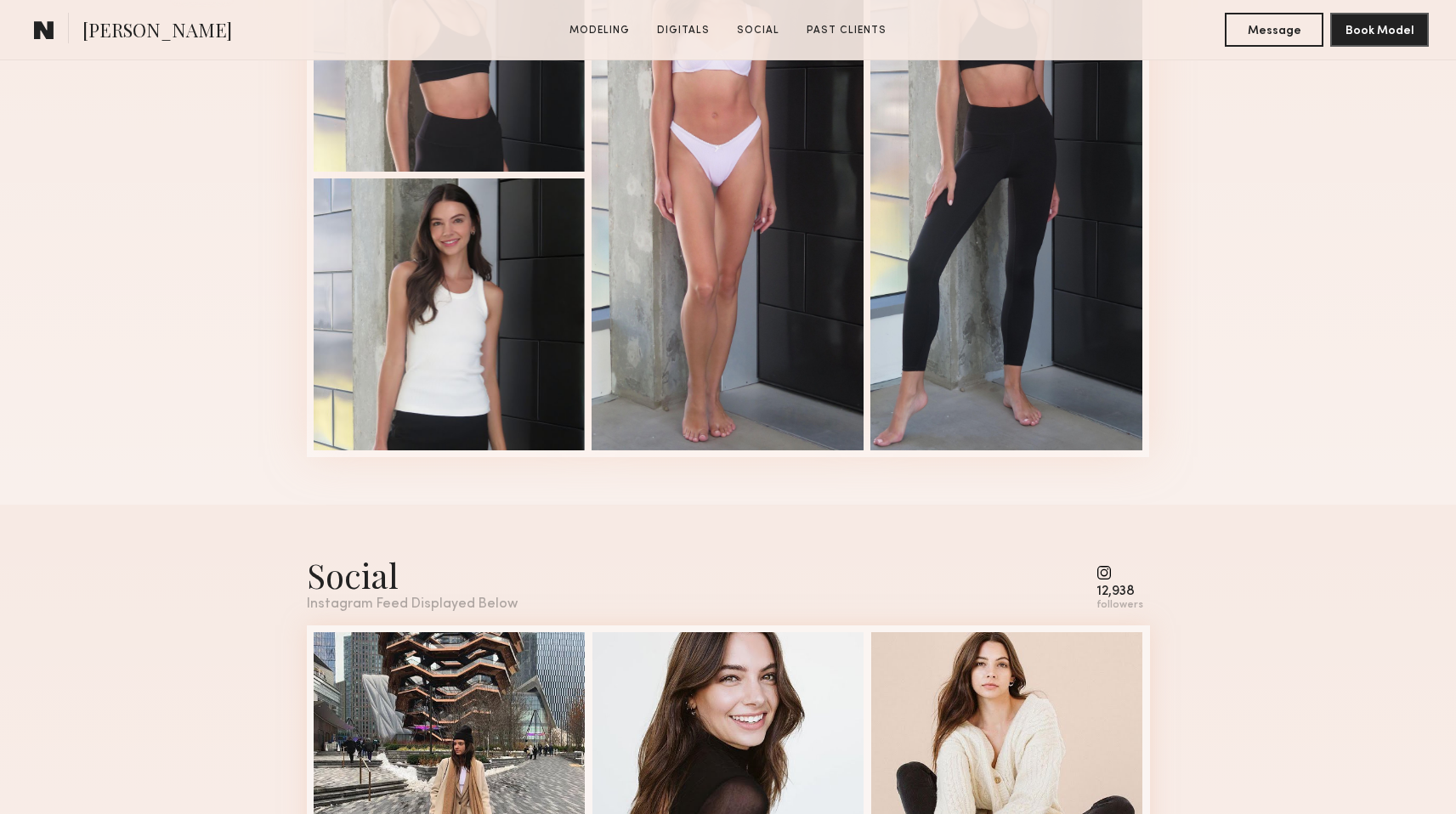
scroll to position [2715, 0]
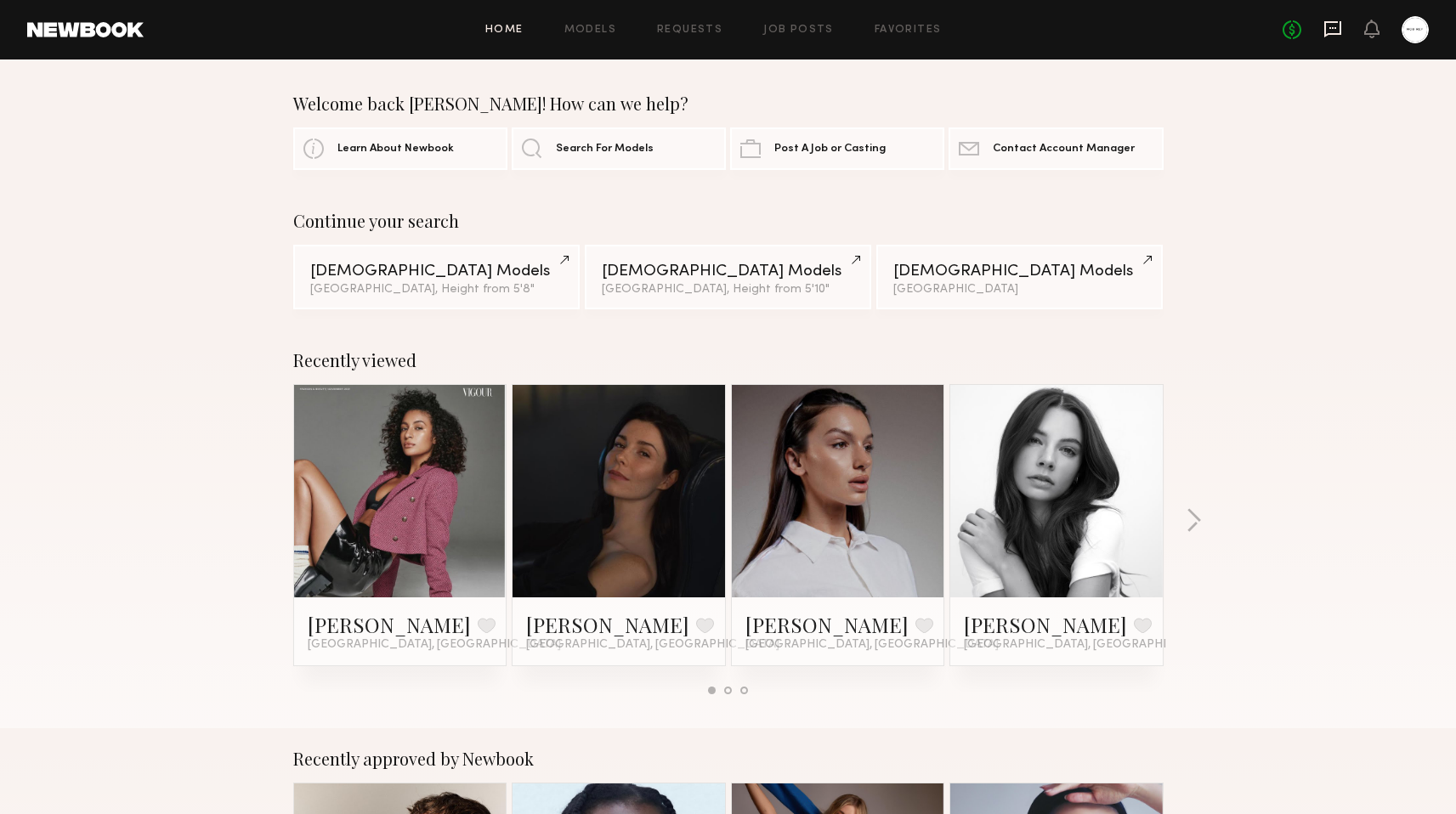
click at [1331, 27] on icon at bounding box center [1333, 28] width 7 height 2
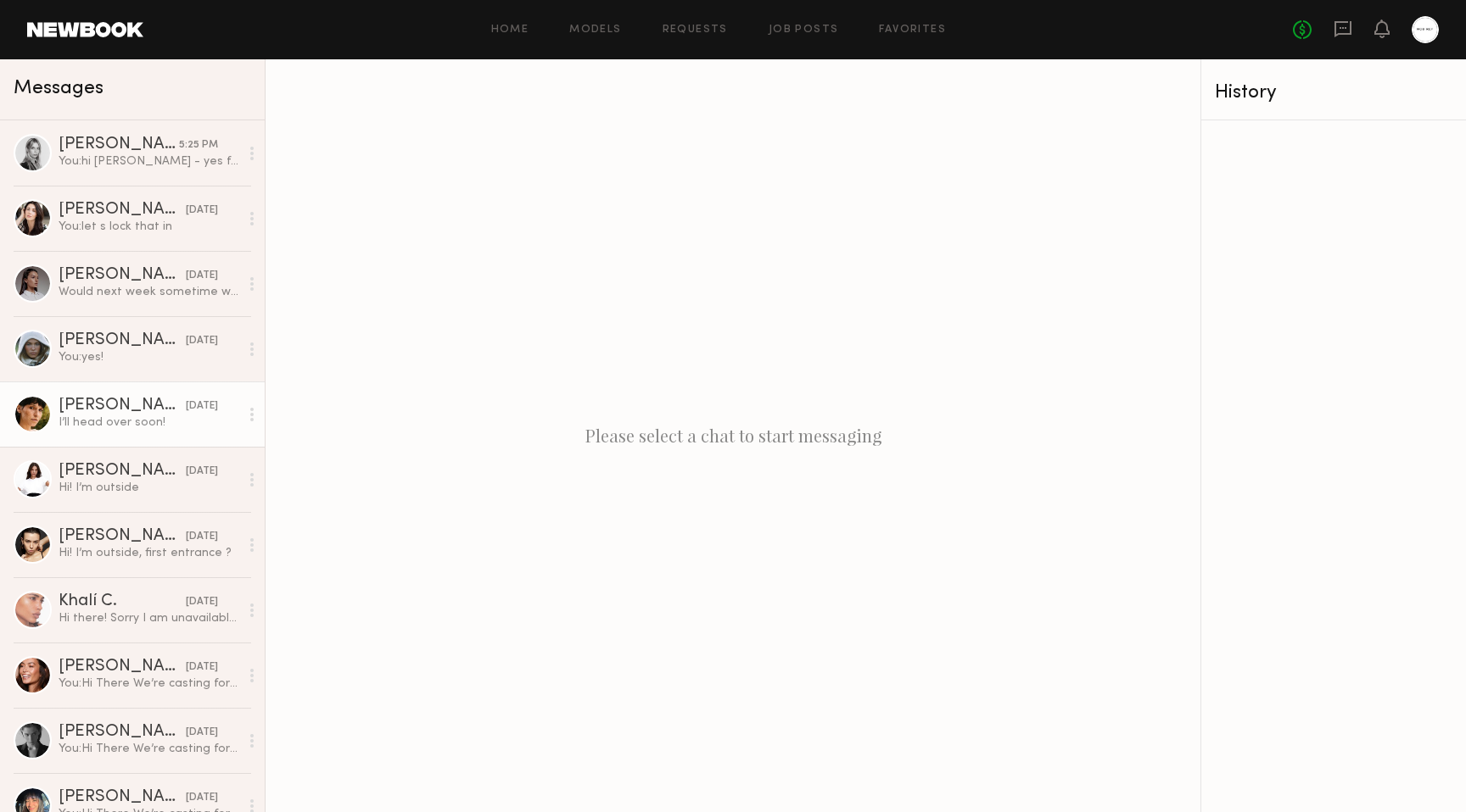
click at [197, 410] on div "[DATE]" at bounding box center [201, 406] width 32 height 16
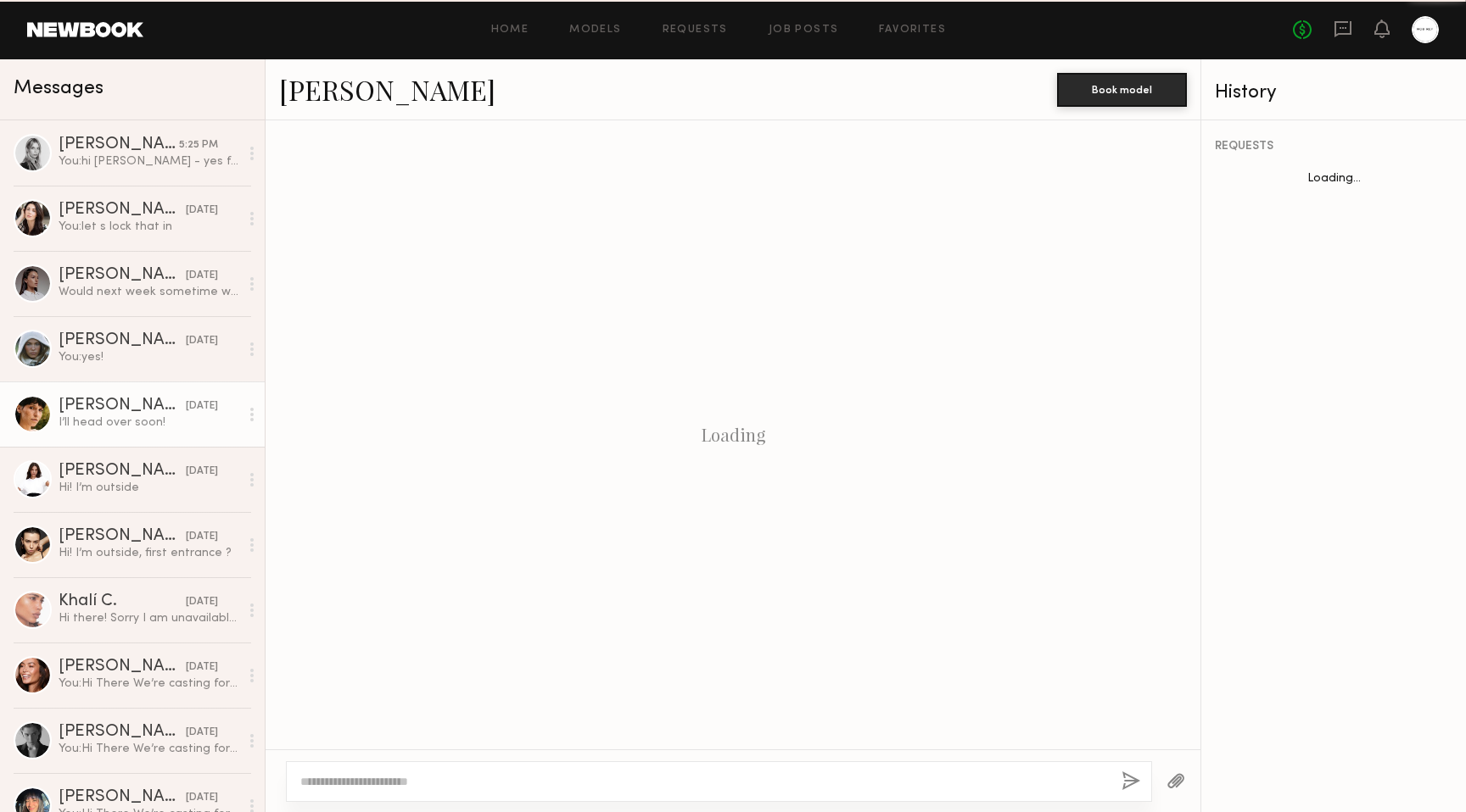
scroll to position [1323, 0]
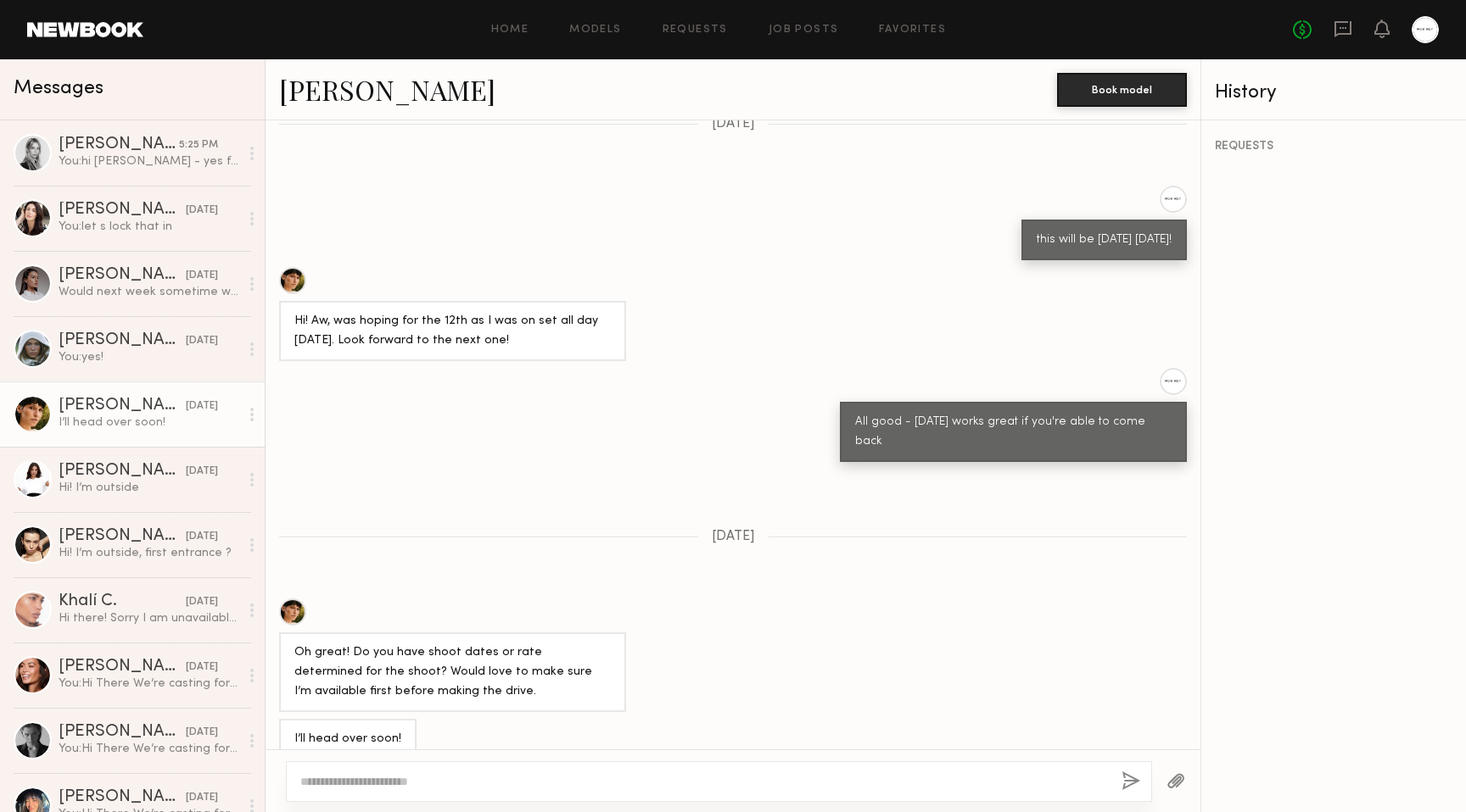
click at [353, 82] on link "[PERSON_NAME]" at bounding box center [387, 89] width 216 height 36
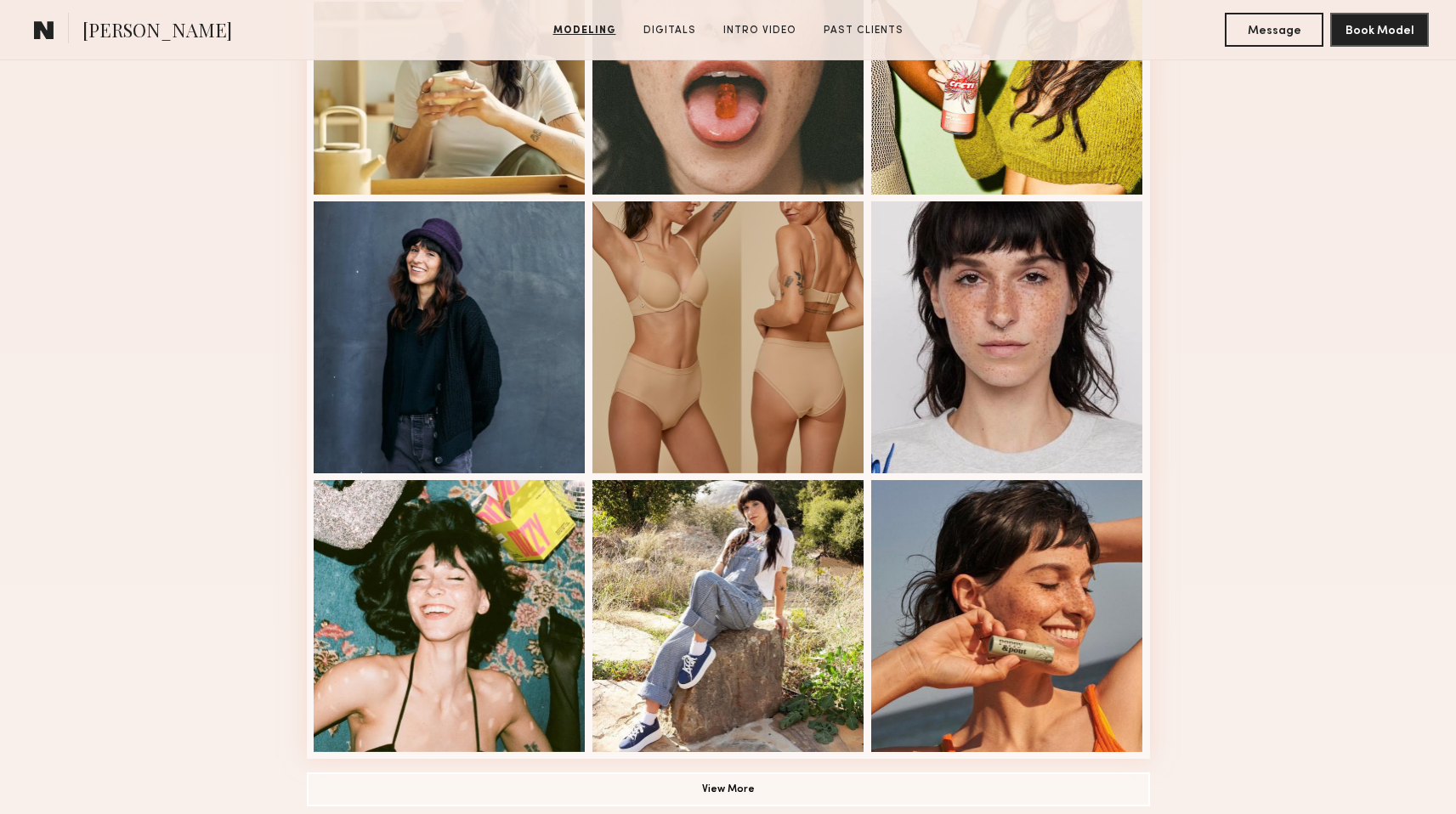
scroll to position [1161, 0]
